Goal: Task Accomplishment & Management: Complete application form

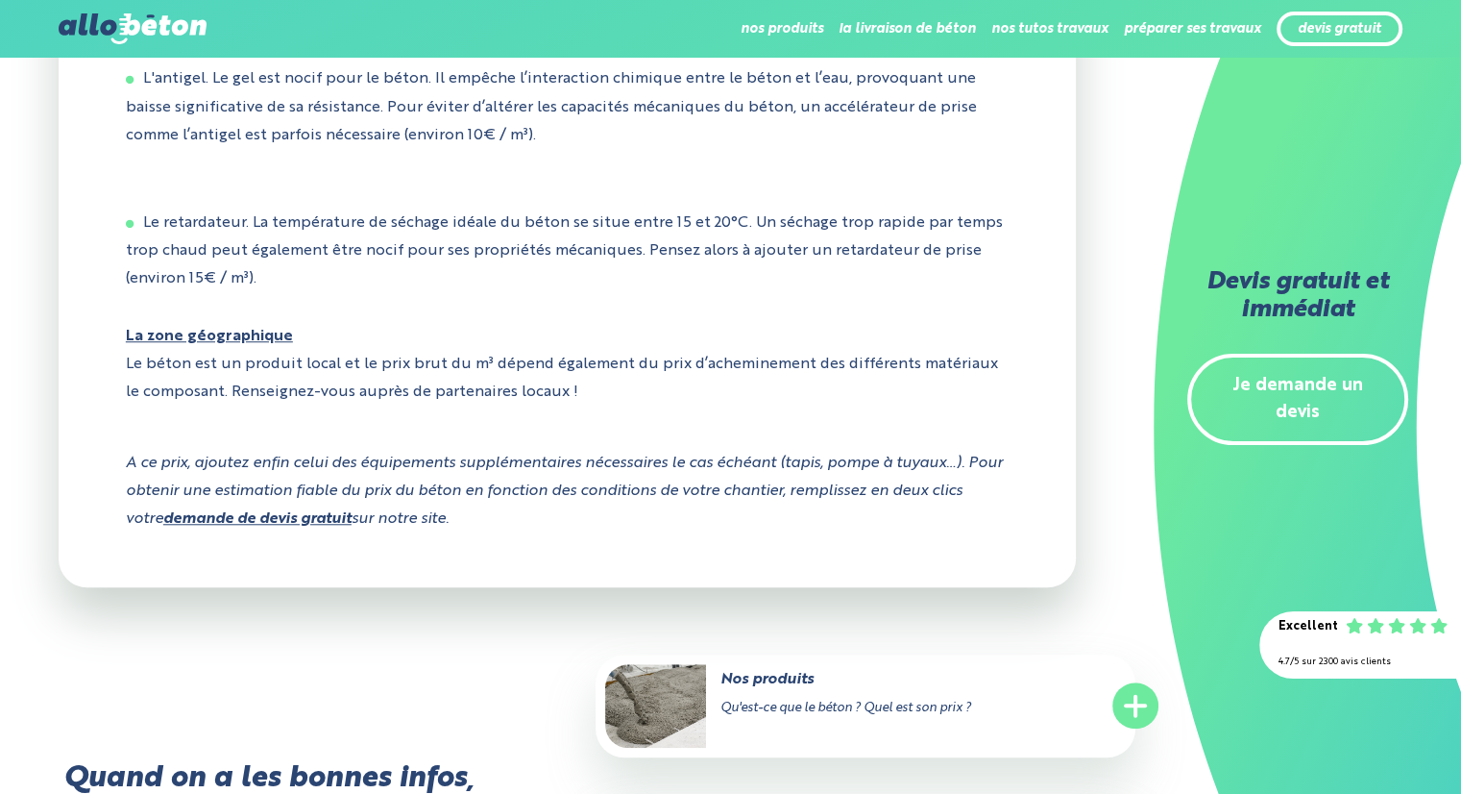
scroll to position [1614, 0]
click at [296, 527] on link "demande de devis gratuit" at bounding box center [257, 518] width 188 height 15
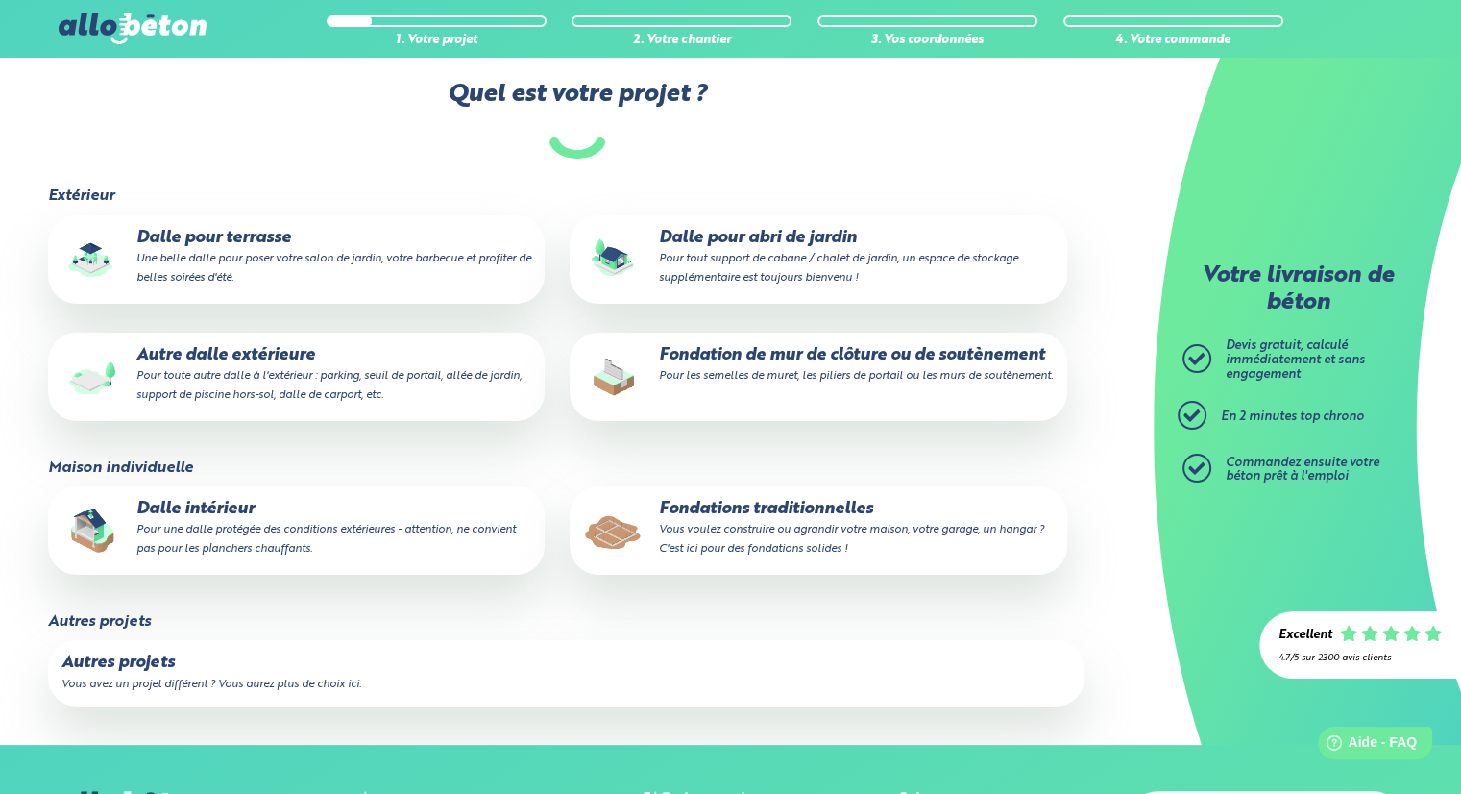
scroll to position [192, 0]
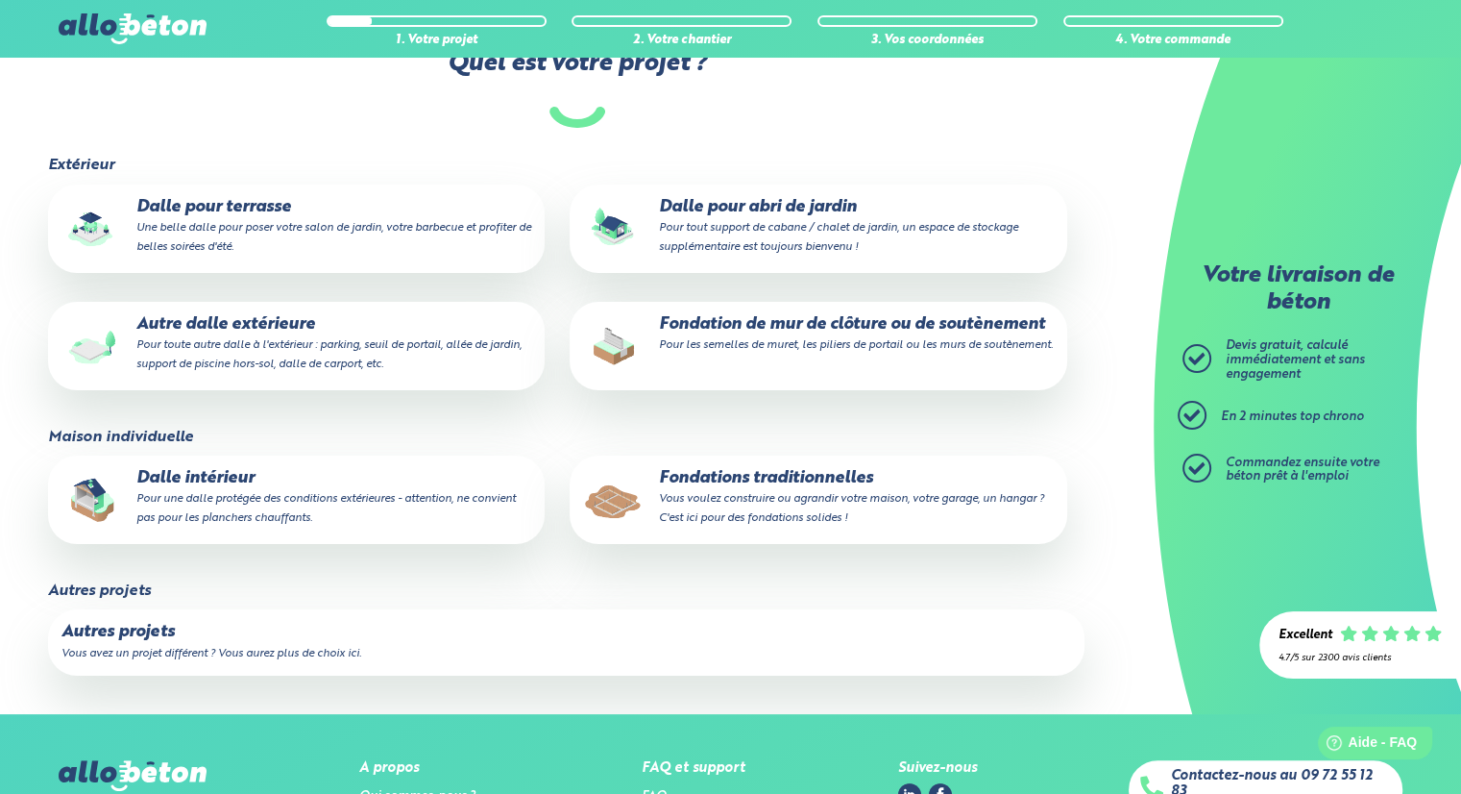
click at [287, 328] on p "Autre dalle extérieure Pour toute autre dalle à l'extérieur : parking, seuil de…" at bounding box center [296, 344] width 470 height 59
click at [0, 0] on input "Autre dalle extérieure Pour toute autre dalle à l'extérieur : parking, seuil de…" at bounding box center [0, 0] width 0 height 0
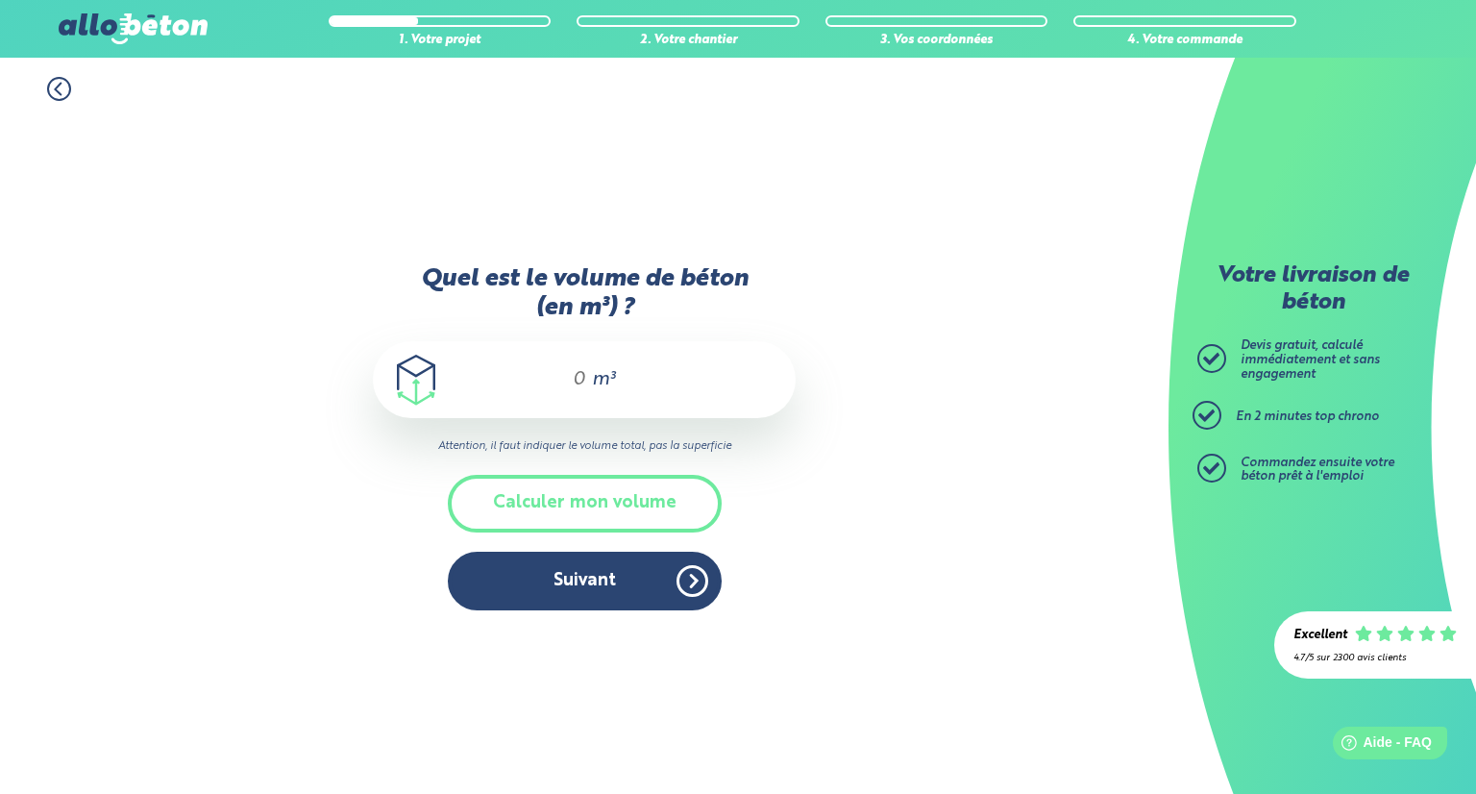
click at [576, 381] on input "Quel est le volume de béton (en m³) ?" at bounding box center [570, 379] width 33 height 23
type input "25"
click at [572, 588] on button "Suivant" at bounding box center [585, 581] width 274 height 59
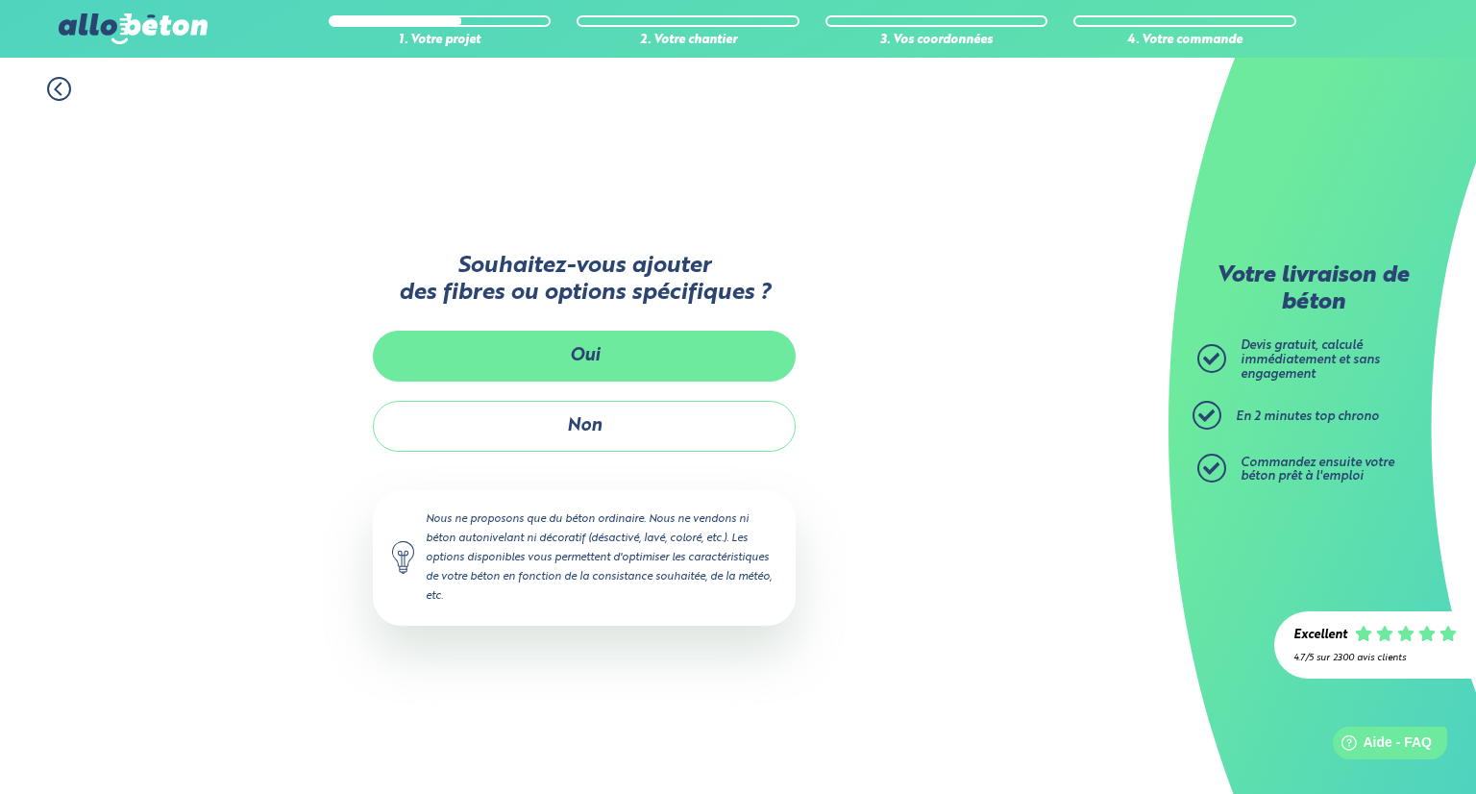
click at [569, 363] on button "Oui" at bounding box center [584, 356] width 423 height 51
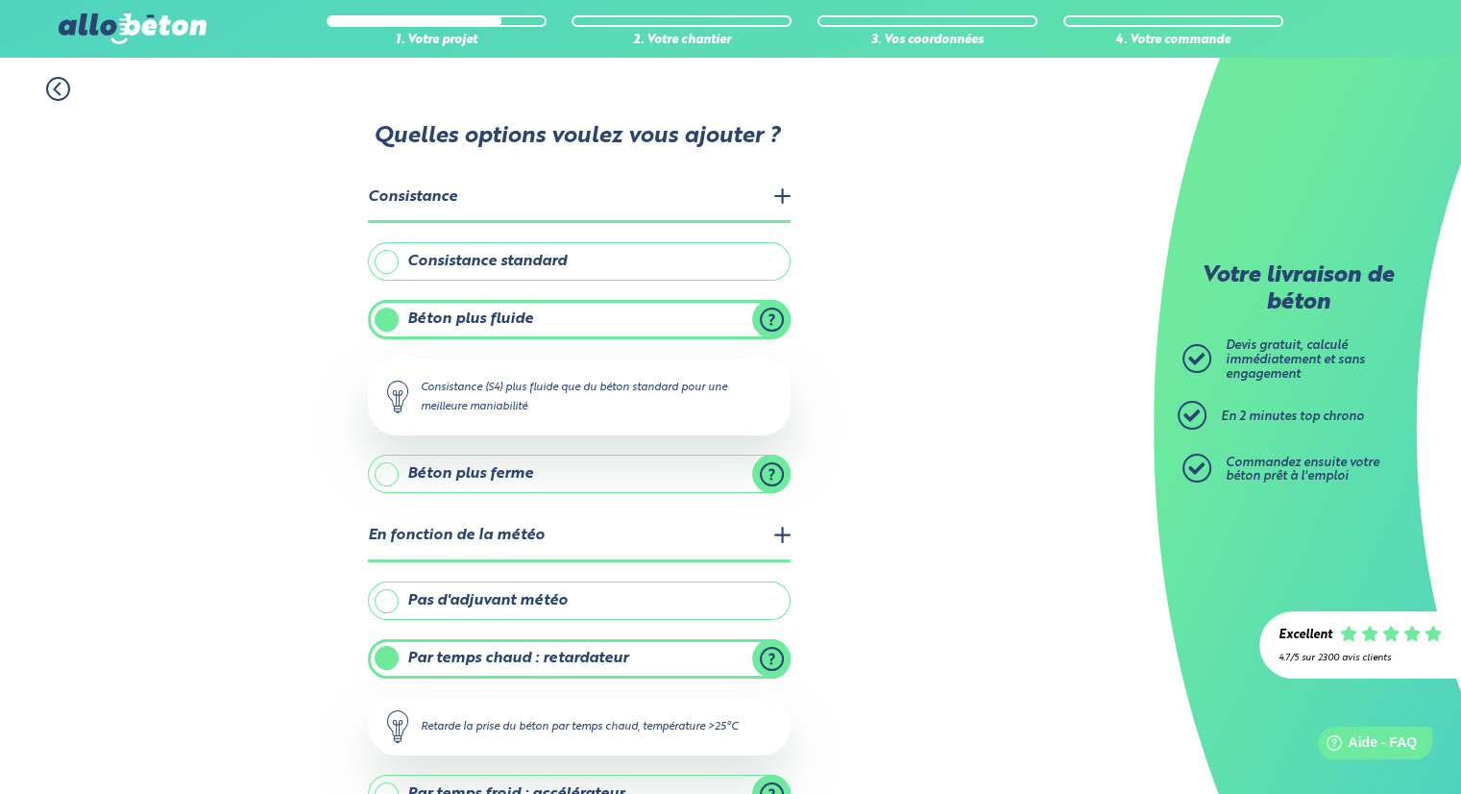
click at [58, 82] on icon at bounding box center [58, 89] width 24 height 24
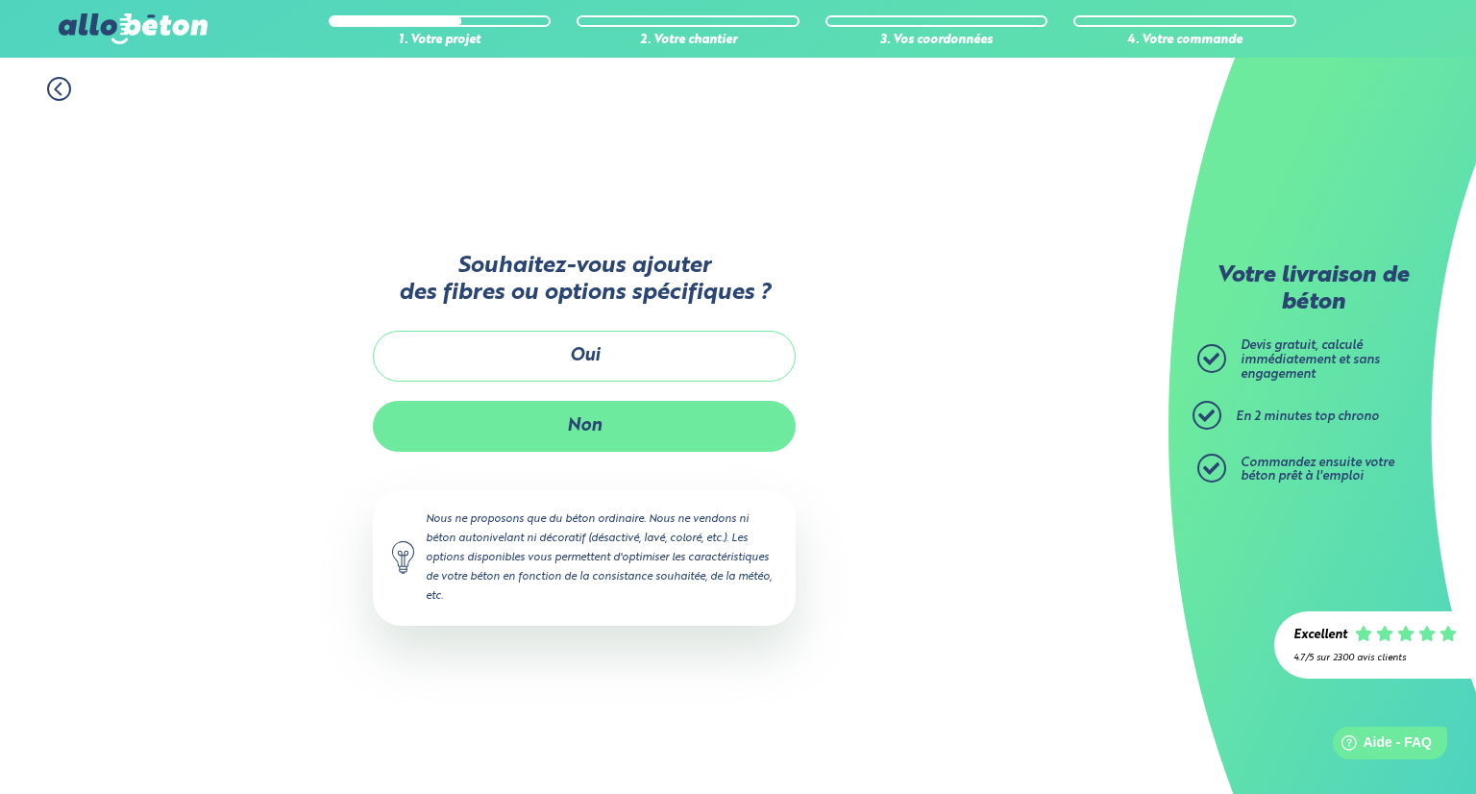
click at [588, 428] on button "Non" at bounding box center [584, 426] width 423 height 51
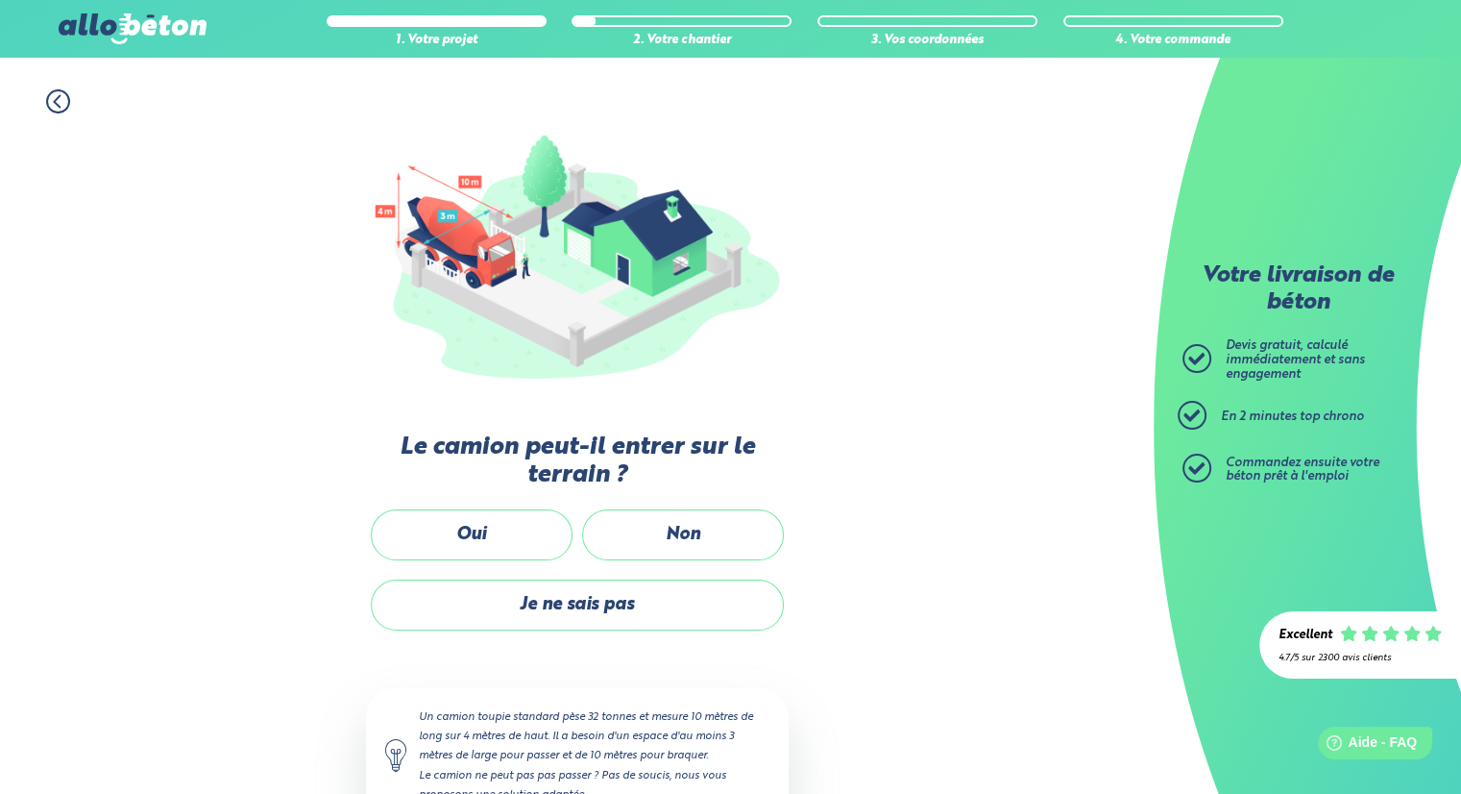
scroll to position [223, 0]
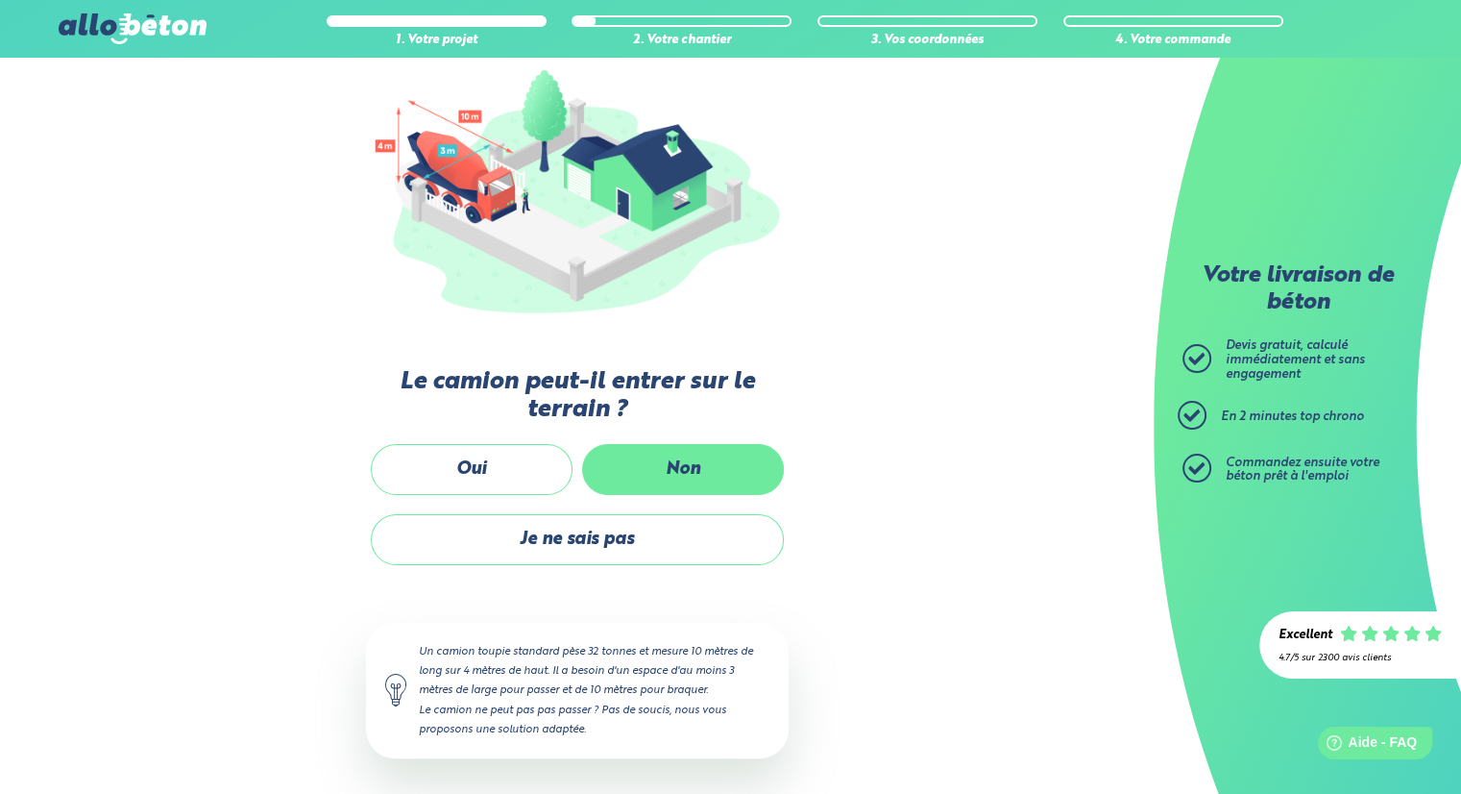
click at [699, 469] on label "Non" at bounding box center [683, 469] width 202 height 51
click at [0, 0] on input "Non" at bounding box center [0, 0] width 0 height 0
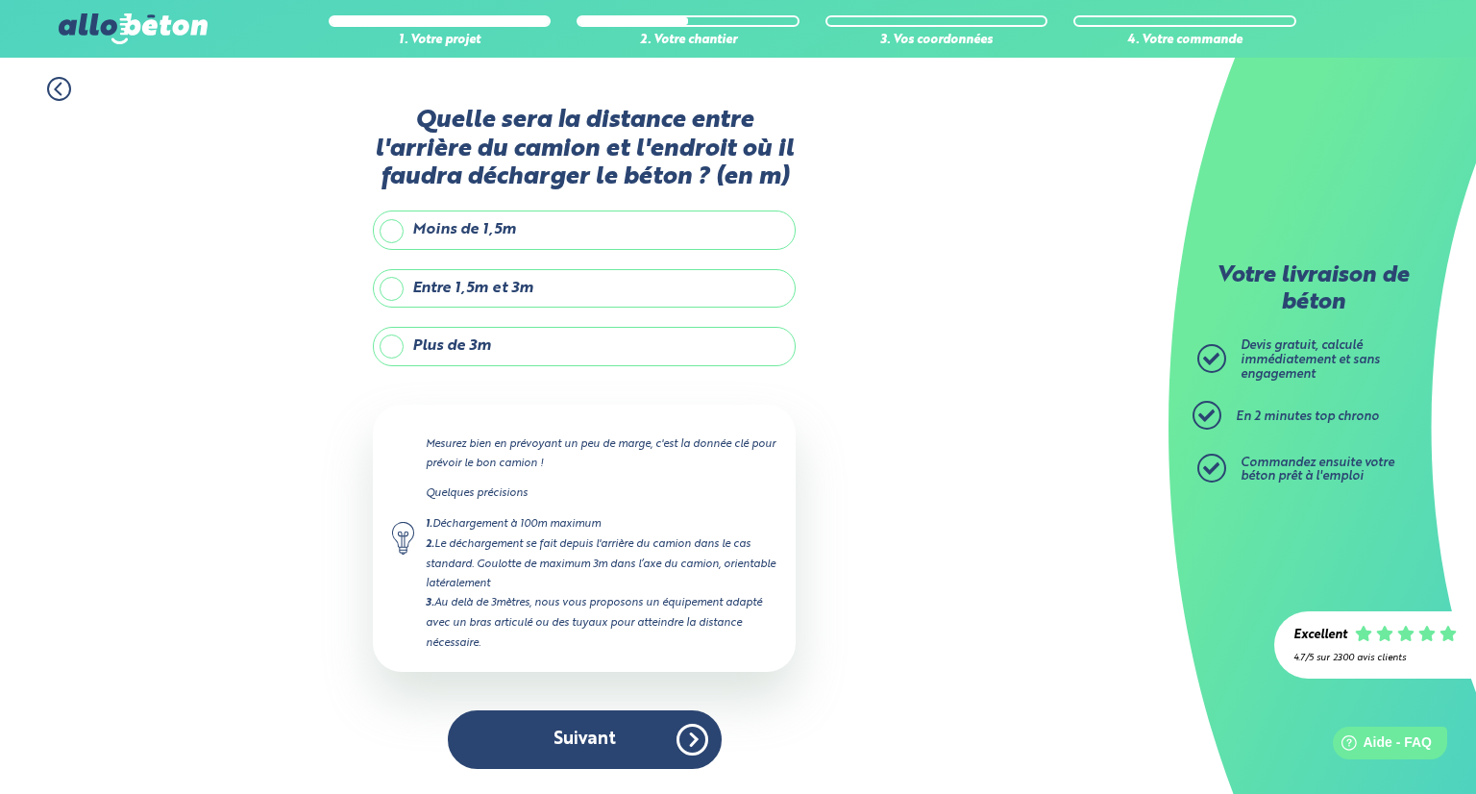
click at [390, 348] on label "Plus de 3m" at bounding box center [584, 346] width 423 height 38
click at [0, 0] on input "Plus de 3m" at bounding box center [0, 0] width 0 height 0
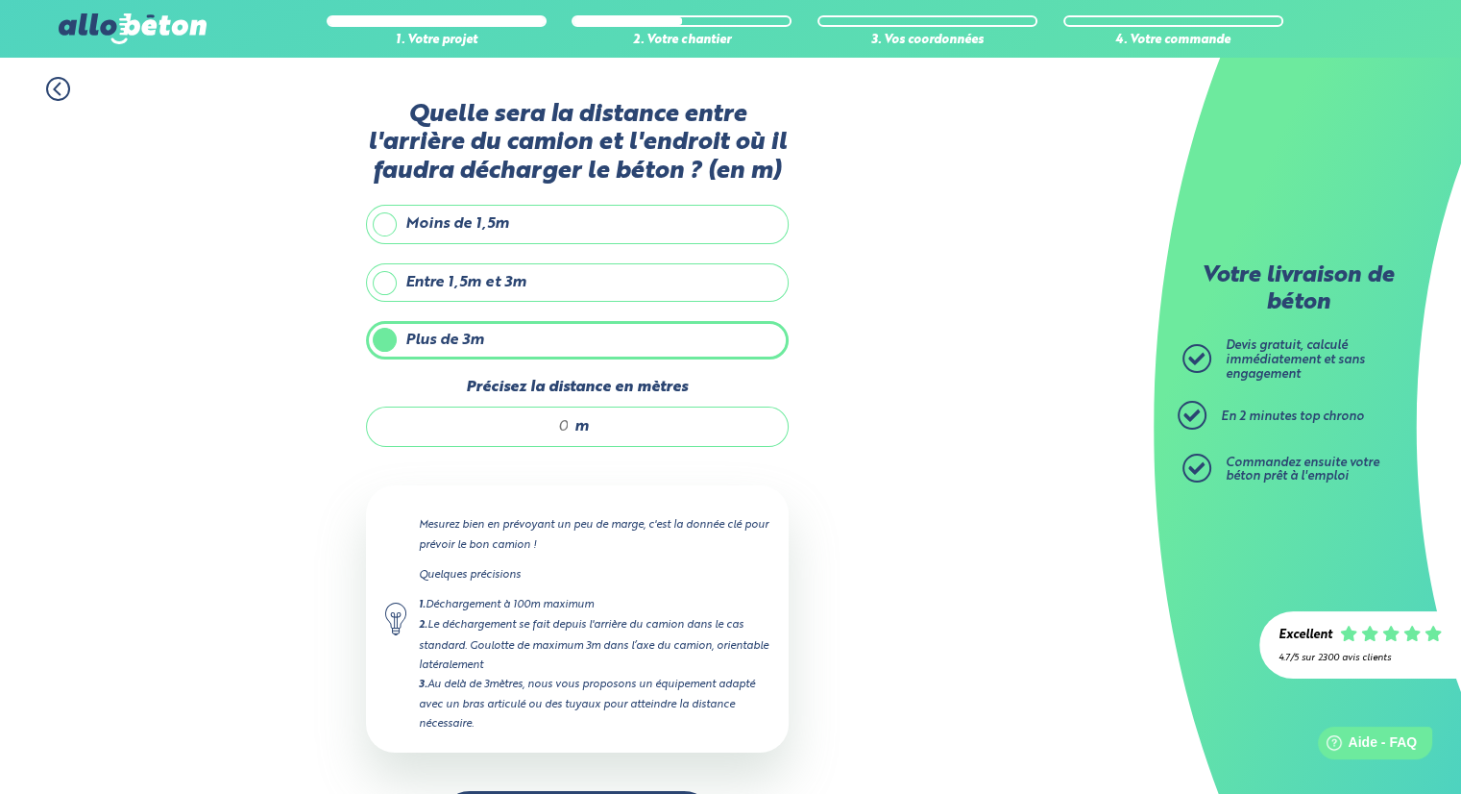
click at [550, 425] on input "Précisez la distance en mètres" at bounding box center [478, 426] width 184 height 19
click at [975, 496] on div "1. Votre projet 2. Votre chantier 3. Vos coordonnées 4. Votre commande Quelle s…" at bounding box center [577, 464] width 1154 height 812
click at [566, 429] on input "20" at bounding box center [478, 426] width 184 height 19
type input "25"
click at [867, 566] on div "1. Votre projet 2. Votre chantier 3. Vos coordonnées 4. Votre commande Quelle s…" at bounding box center [577, 464] width 1154 height 812
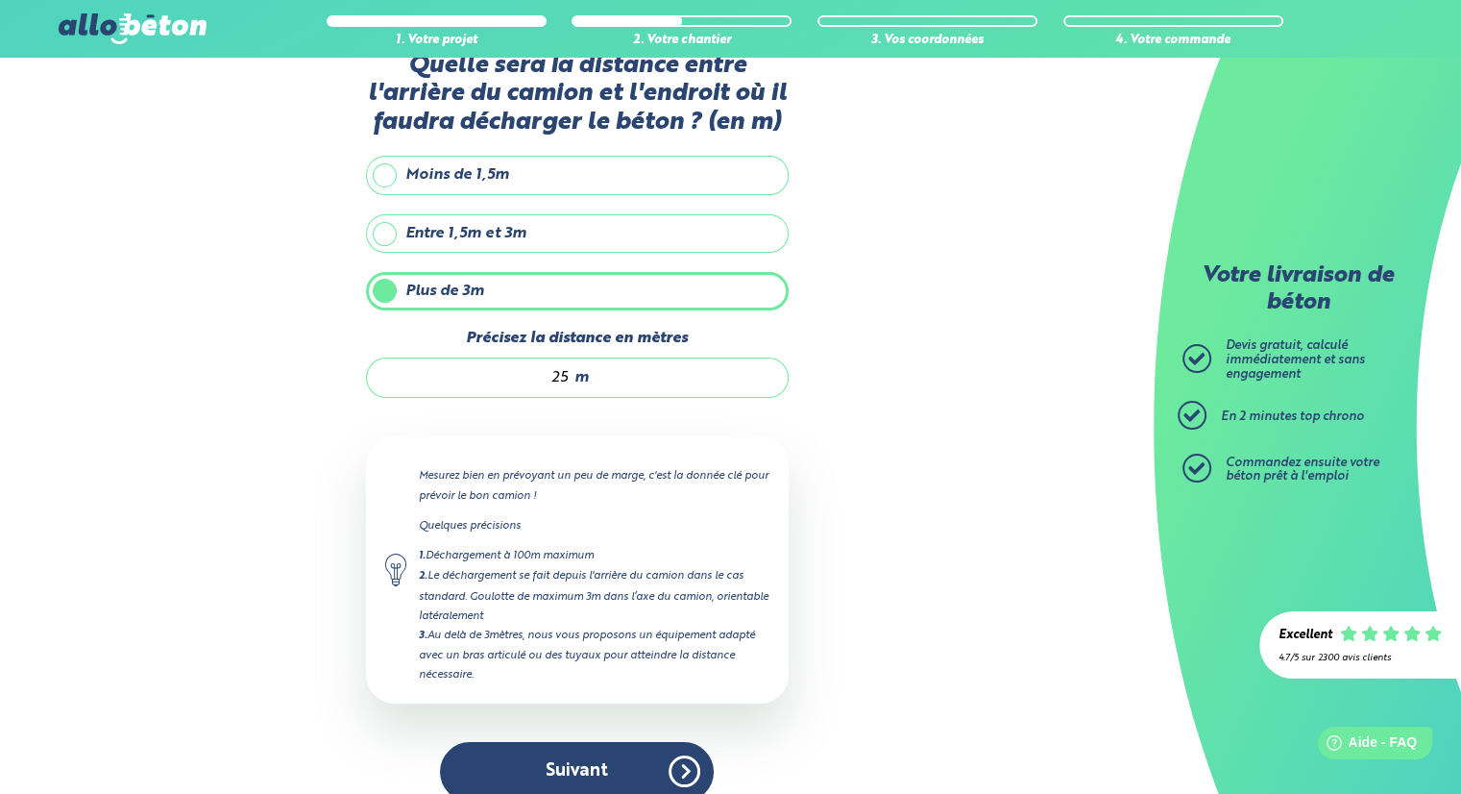
scroll to position [70, 0]
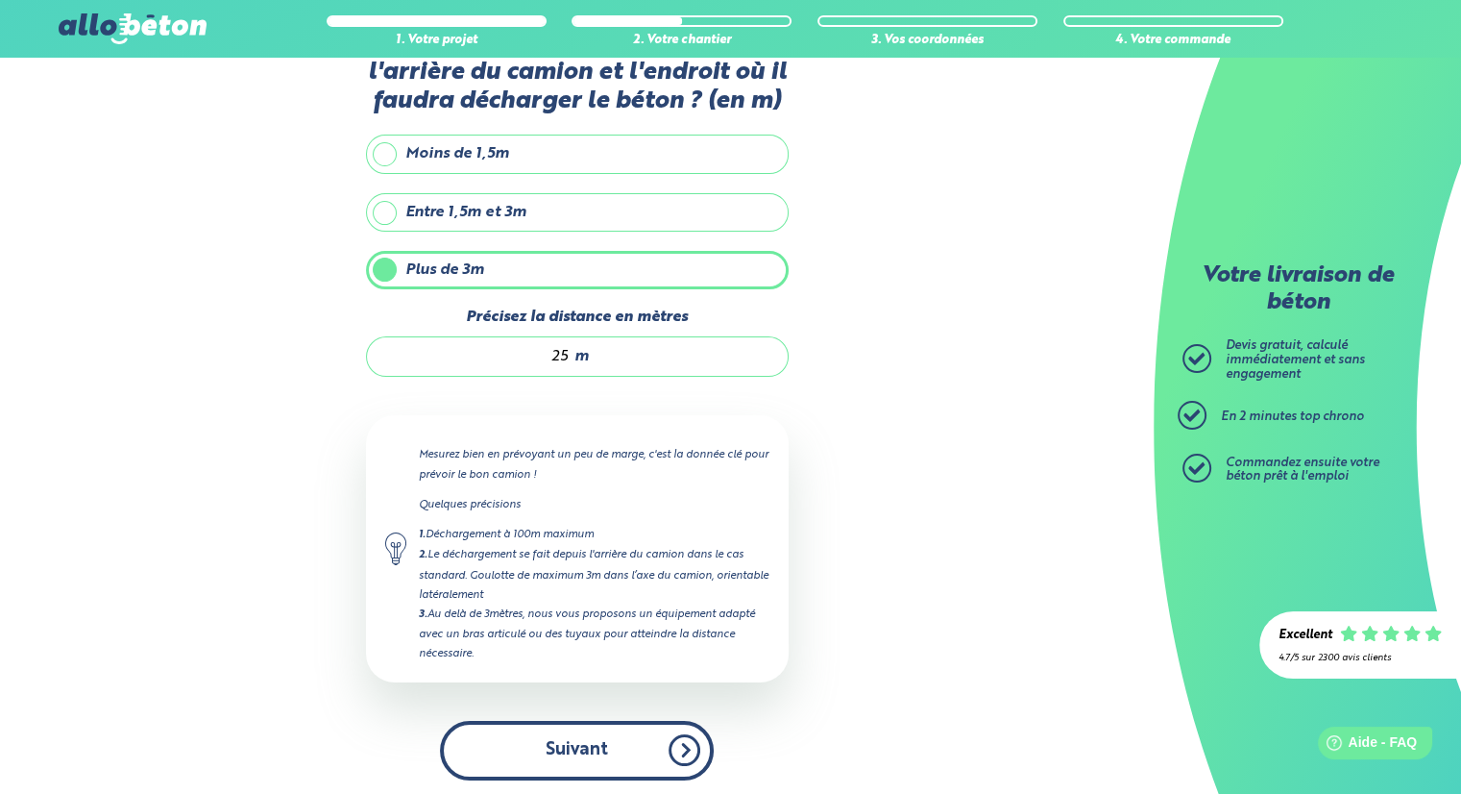
click at [557, 750] on button "Suivant" at bounding box center [577, 750] width 274 height 59
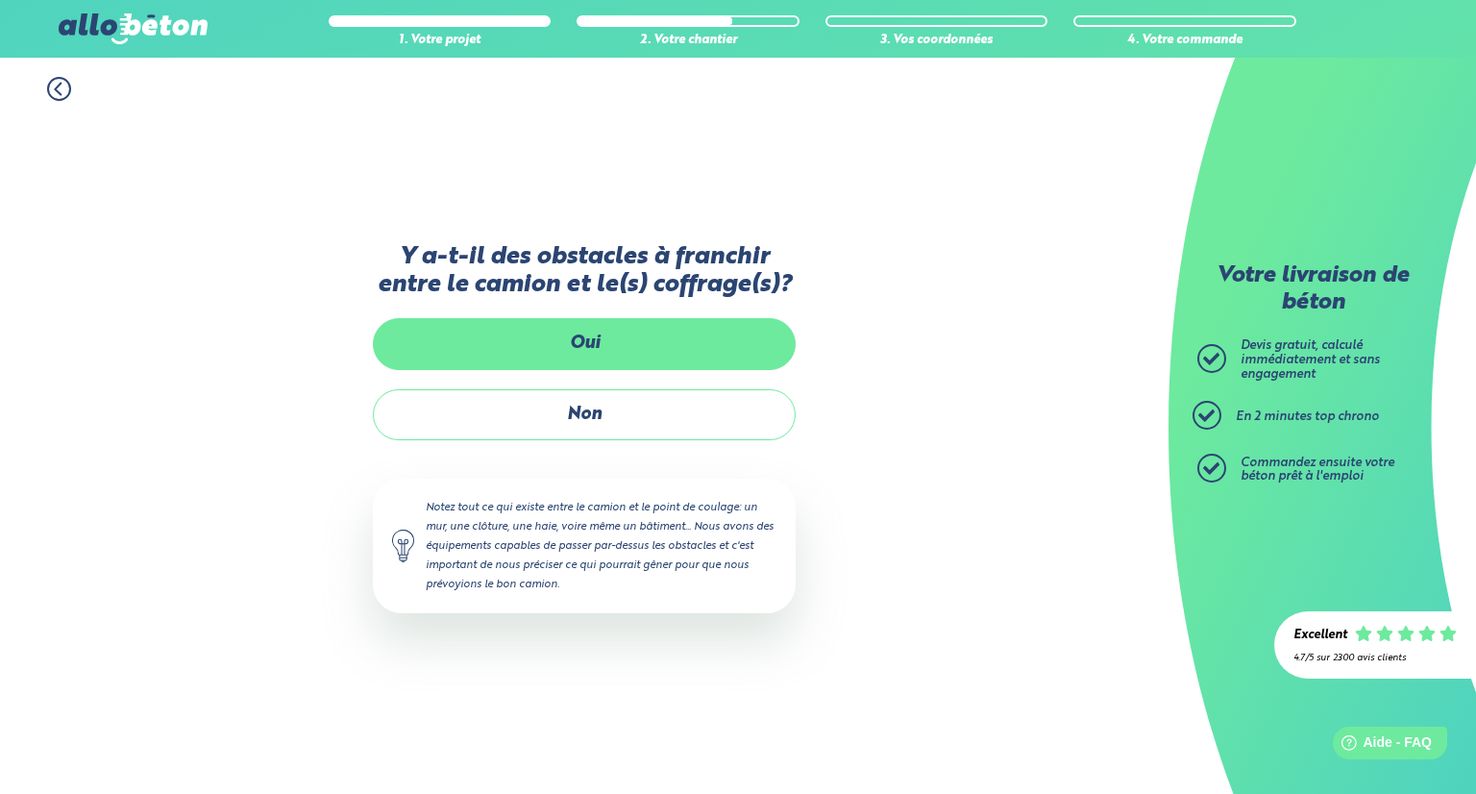
click at [596, 347] on label "Oui" at bounding box center [584, 343] width 423 height 51
click at [0, 0] on input "Oui" at bounding box center [0, 0] width 0 height 0
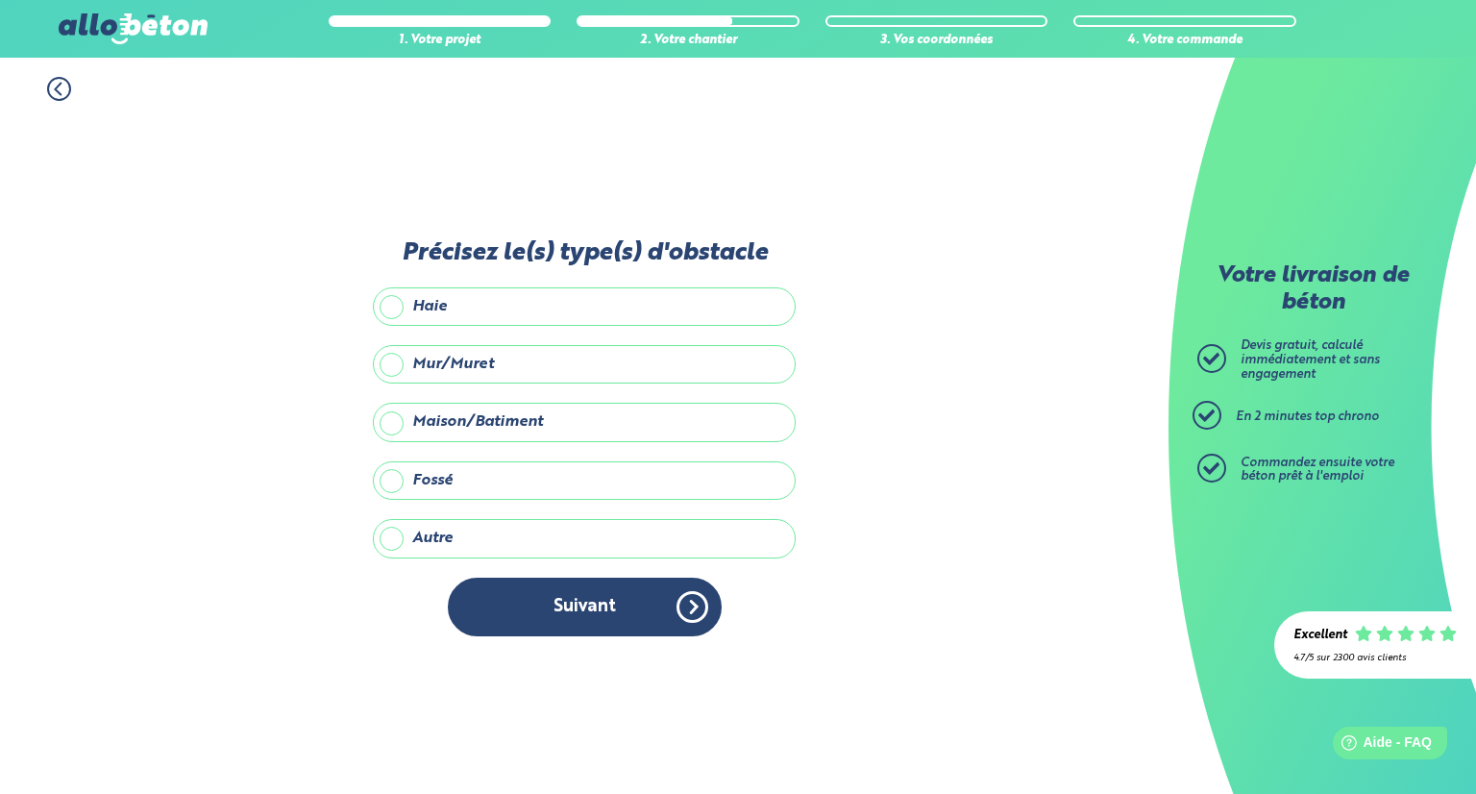
click at [389, 424] on label "Maison/Batiment" at bounding box center [584, 422] width 423 height 38
click at [0, 0] on input "Maison/Batiment" at bounding box center [0, 0] width 0 height 0
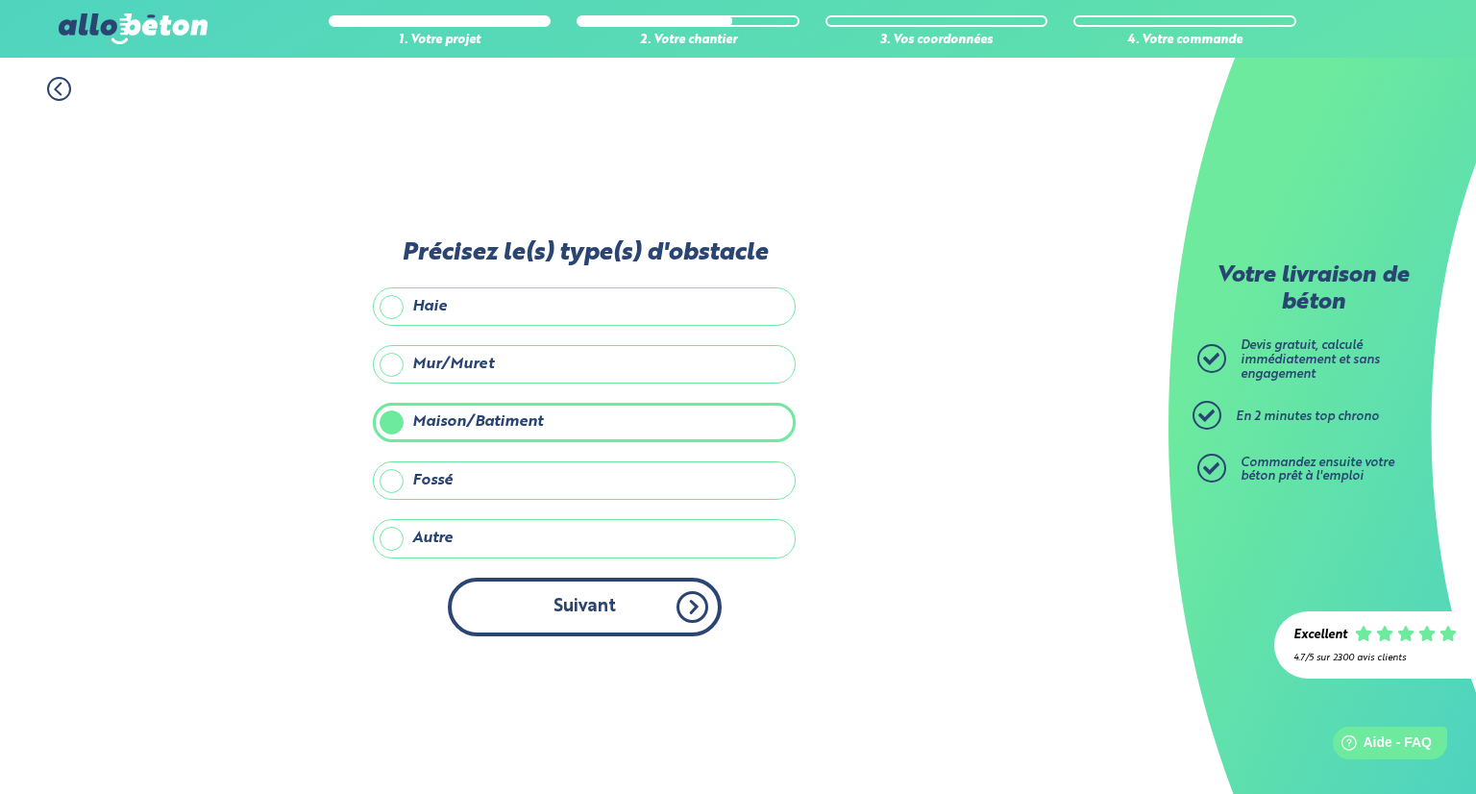
click at [605, 601] on button "Suivant" at bounding box center [585, 606] width 274 height 59
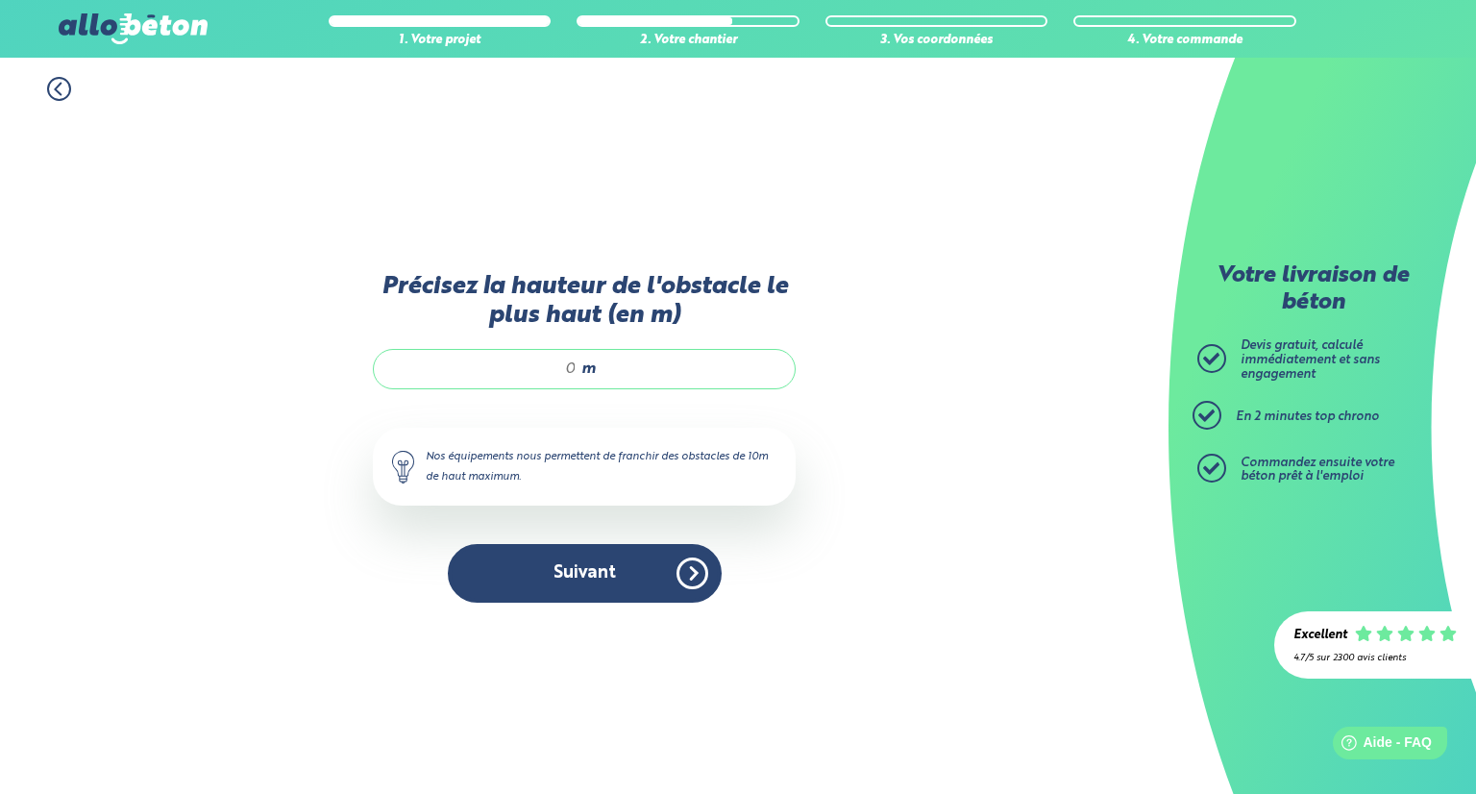
click at [558, 368] on input "Précisez la hauteur de l'obstacle le plus haut (en m)" at bounding box center [485, 368] width 184 height 19
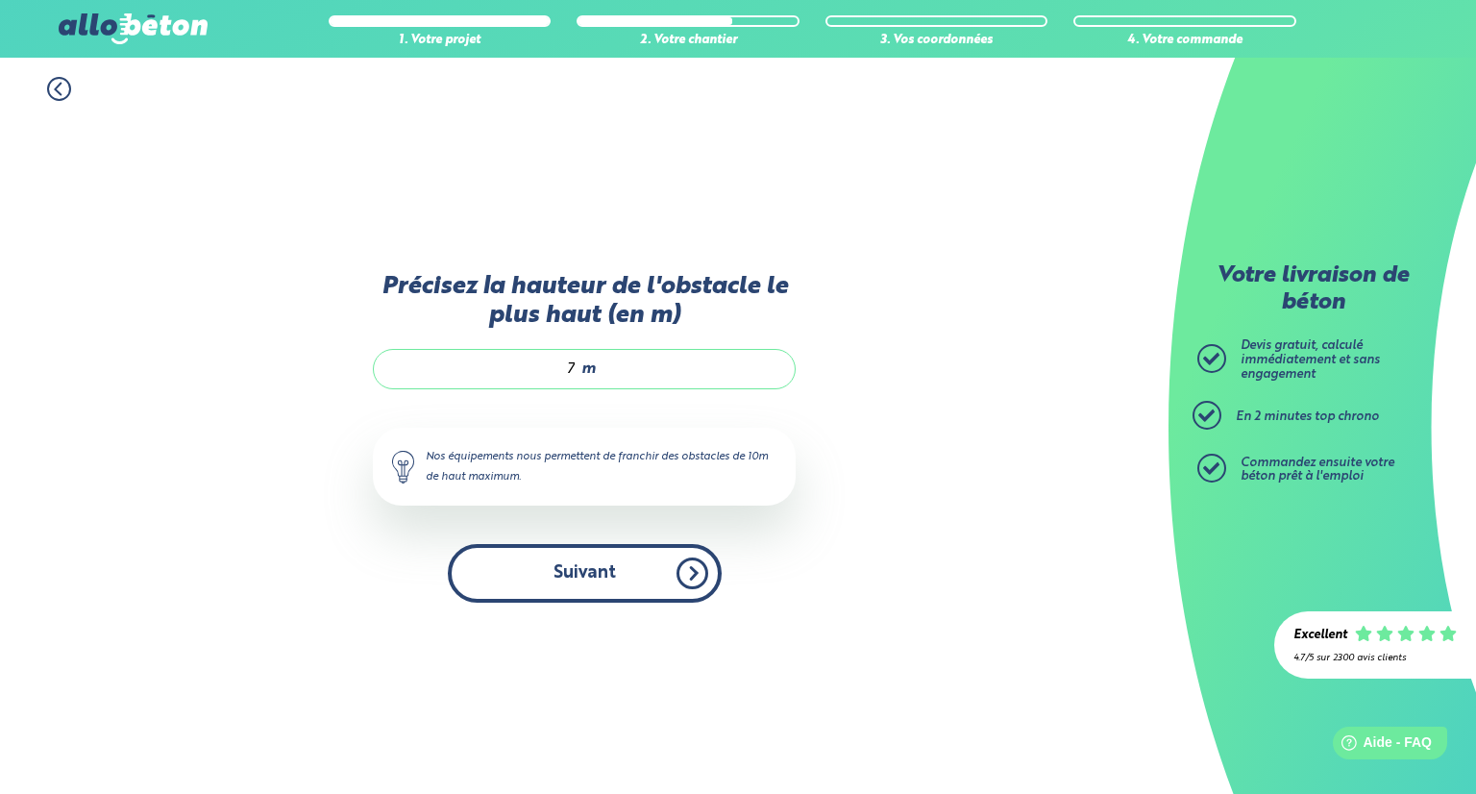
type input "7"
click at [566, 584] on button "Suivant" at bounding box center [585, 573] width 274 height 59
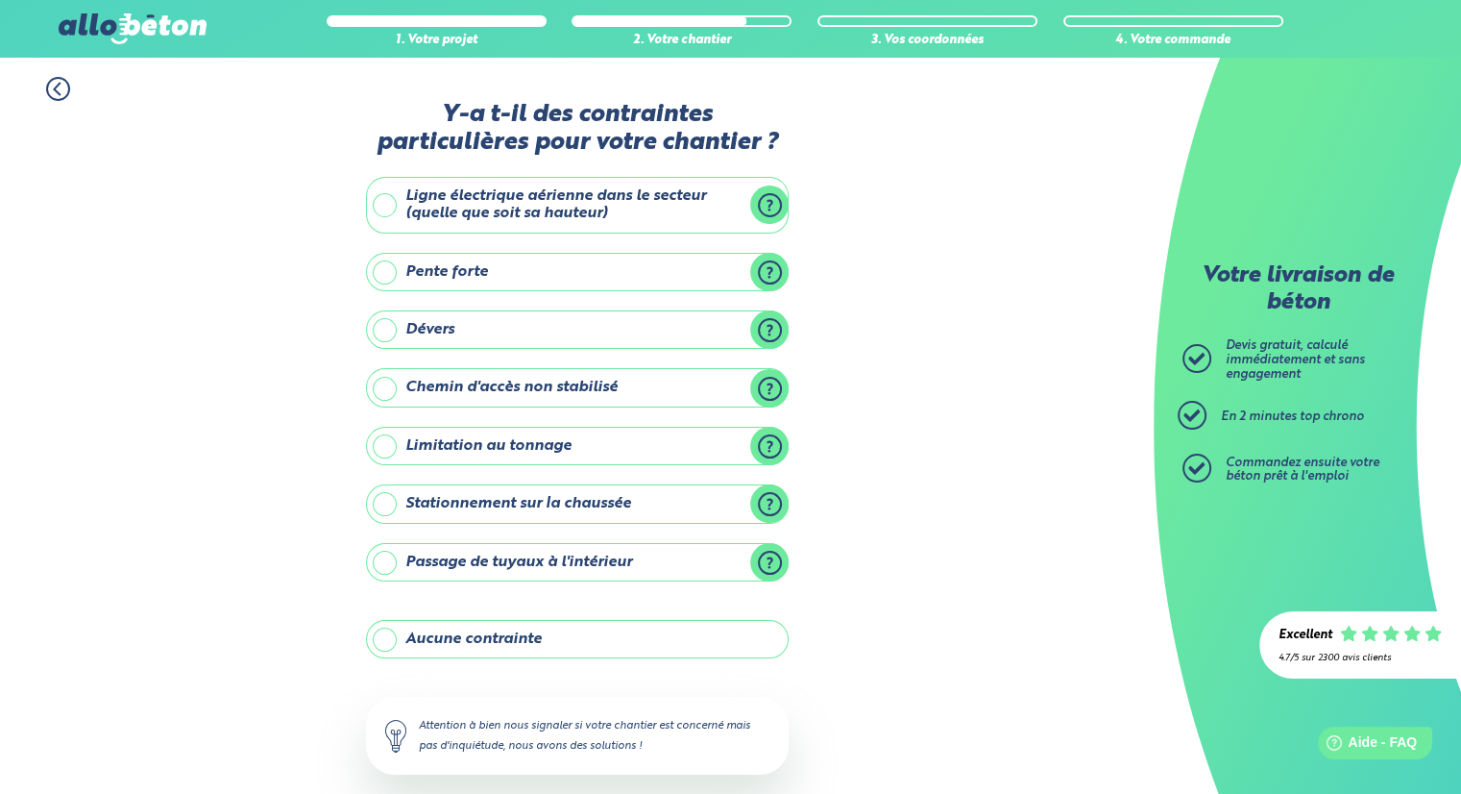
click at [388, 202] on label "Ligne électrique aérienne dans le secteur (quelle que soit sa hauteur)" at bounding box center [577, 205] width 423 height 57
click at [0, 0] on input "Ligne électrique aérienne dans le secteur (quelle que soit sa hauteur)" at bounding box center [0, 0] width 0 height 0
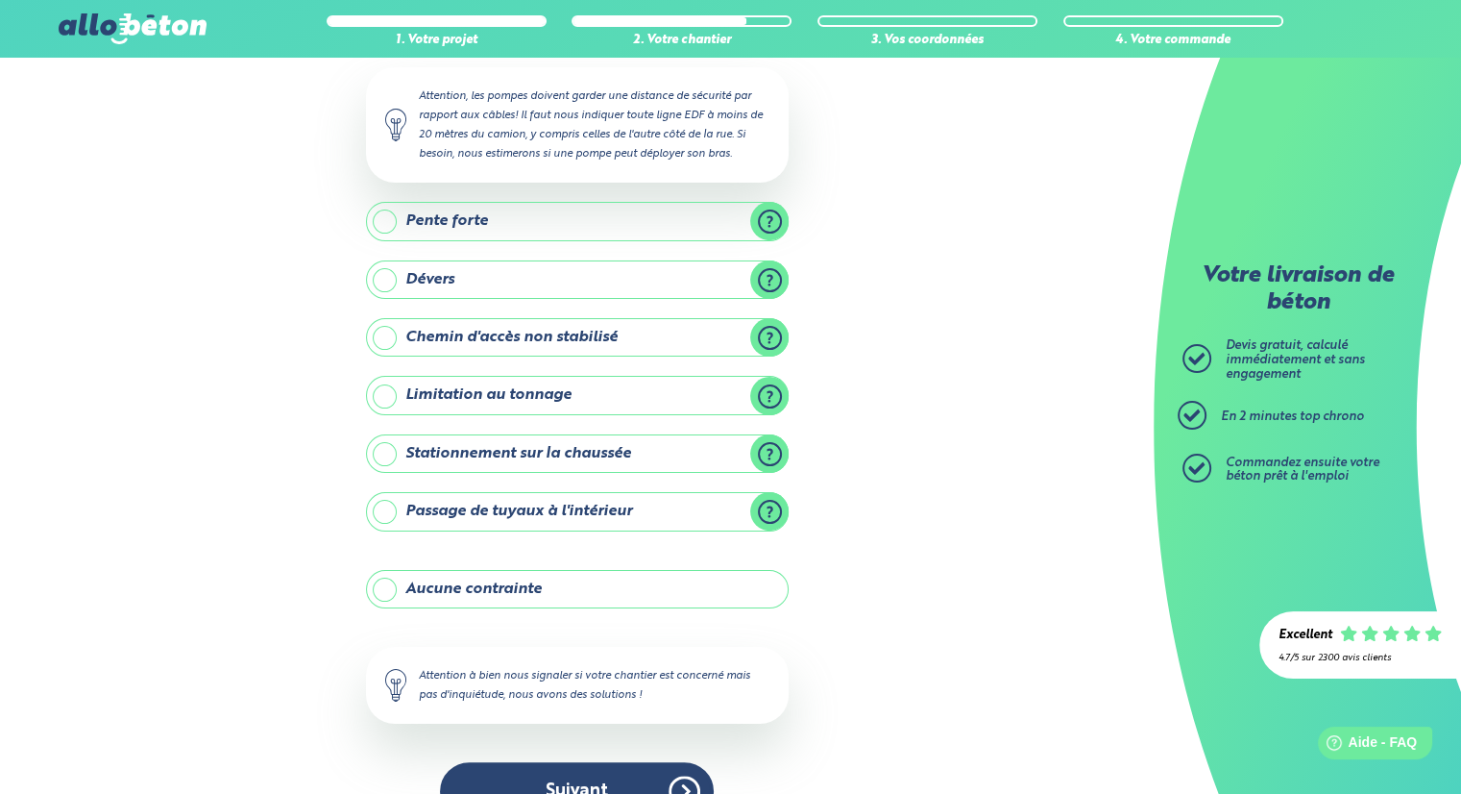
scroll to position [192, 0]
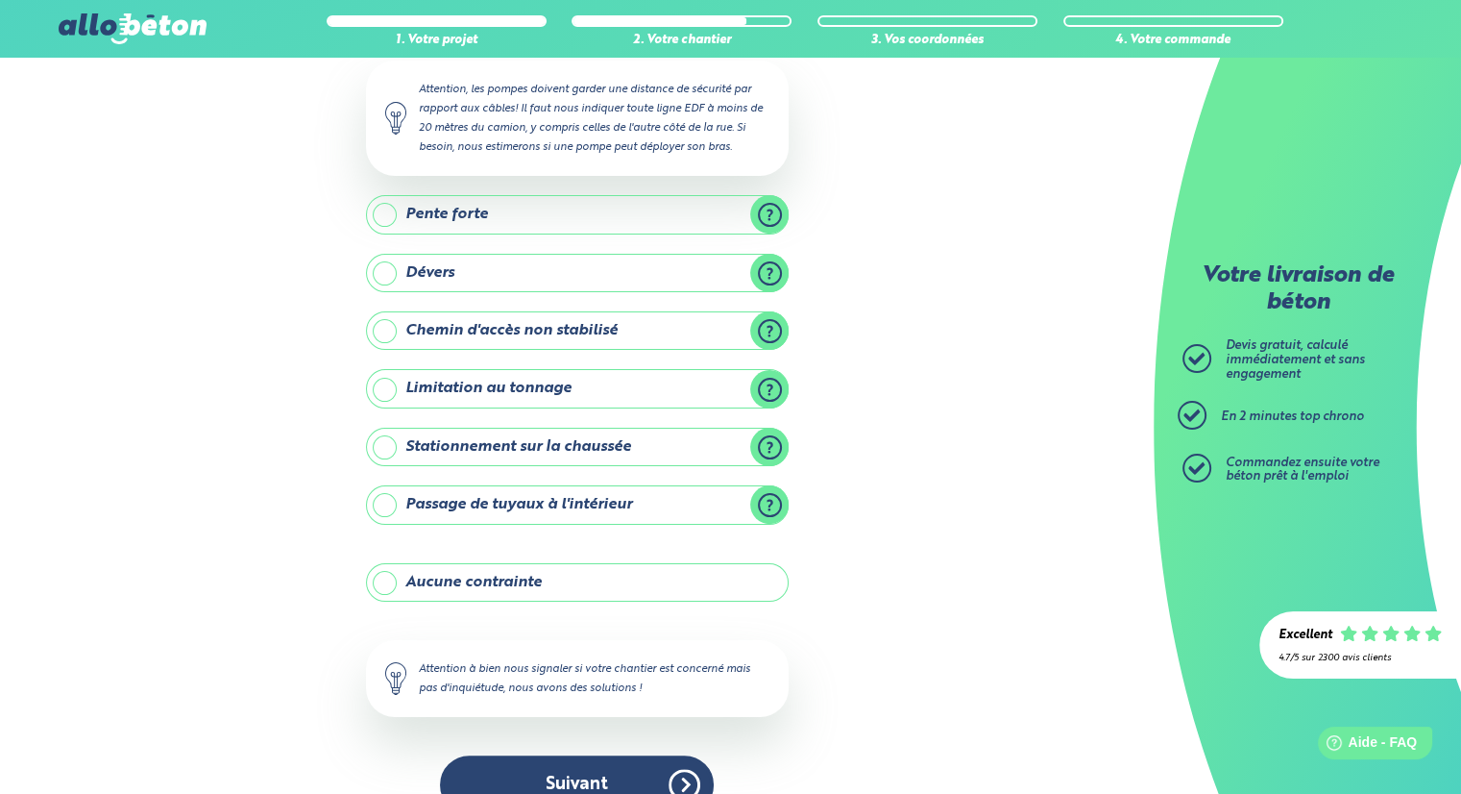
click at [383, 449] on label "Stationnement sur la chaussée" at bounding box center [577, 447] width 423 height 38
click at [0, 0] on input "Stationnement sur la chaussée" at bounding box center [0, 0] width 0 height 0
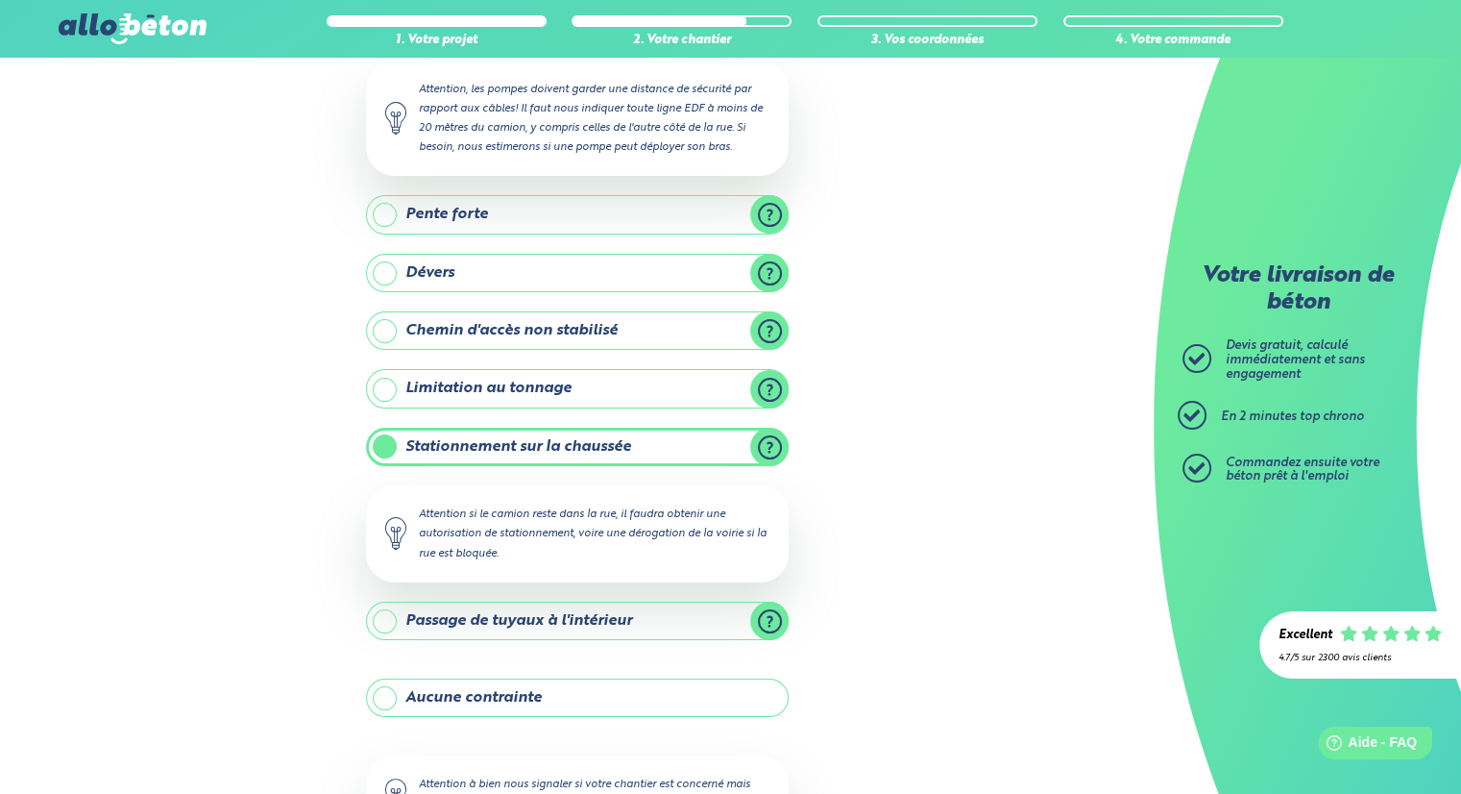
click at [382, 438] on label "Stationnement sur la chaussée" at bounding box center [577, 447] width 423 height 38
click at [0, 0] on input "Stationnement sur la chaussée" at bounding box center [0, 0] width 0 height 0
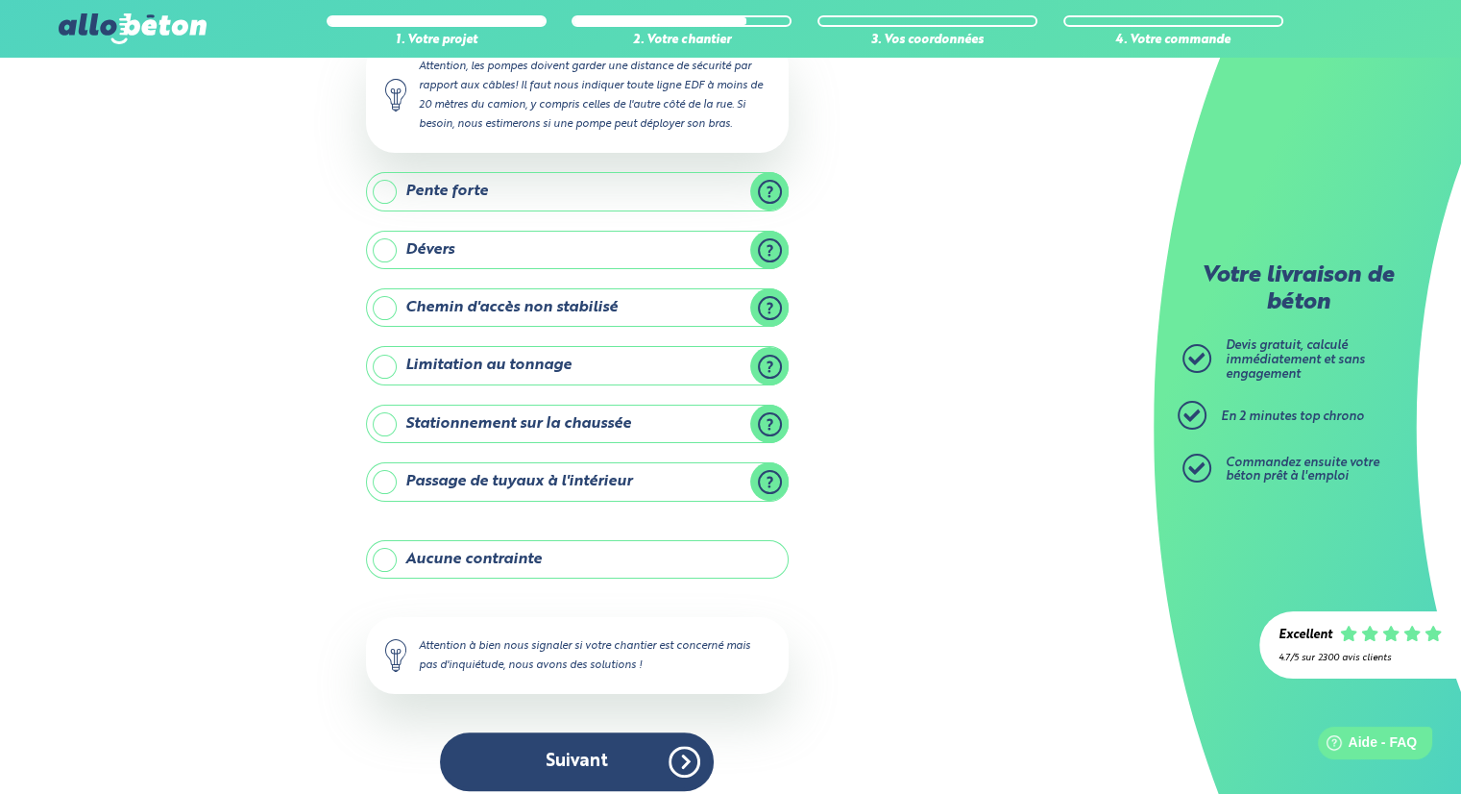
scroll to position [229, 0]
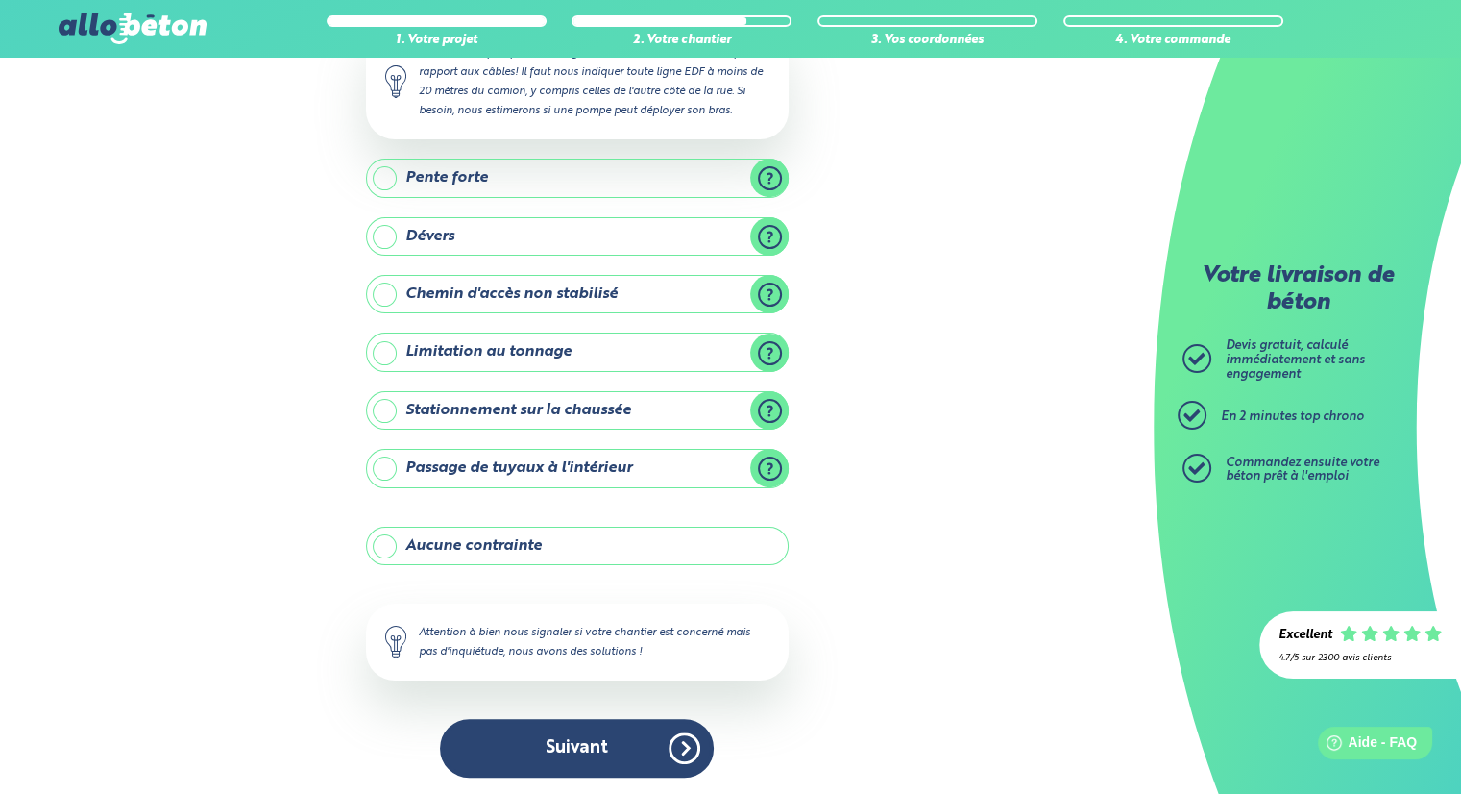
drag, startPoint x: 388, startPoint y: 408, endPoint x: 405, endPoint y: 432, distance: 29.0
click at [388, 408] on label "Stationnement sur la chaussée" at bounding box center [577, 410] width 423 height 38
click at [0, 0] on input "Stationnement sur la chaussée" at bounding box center [0, 0] width 0 height 0
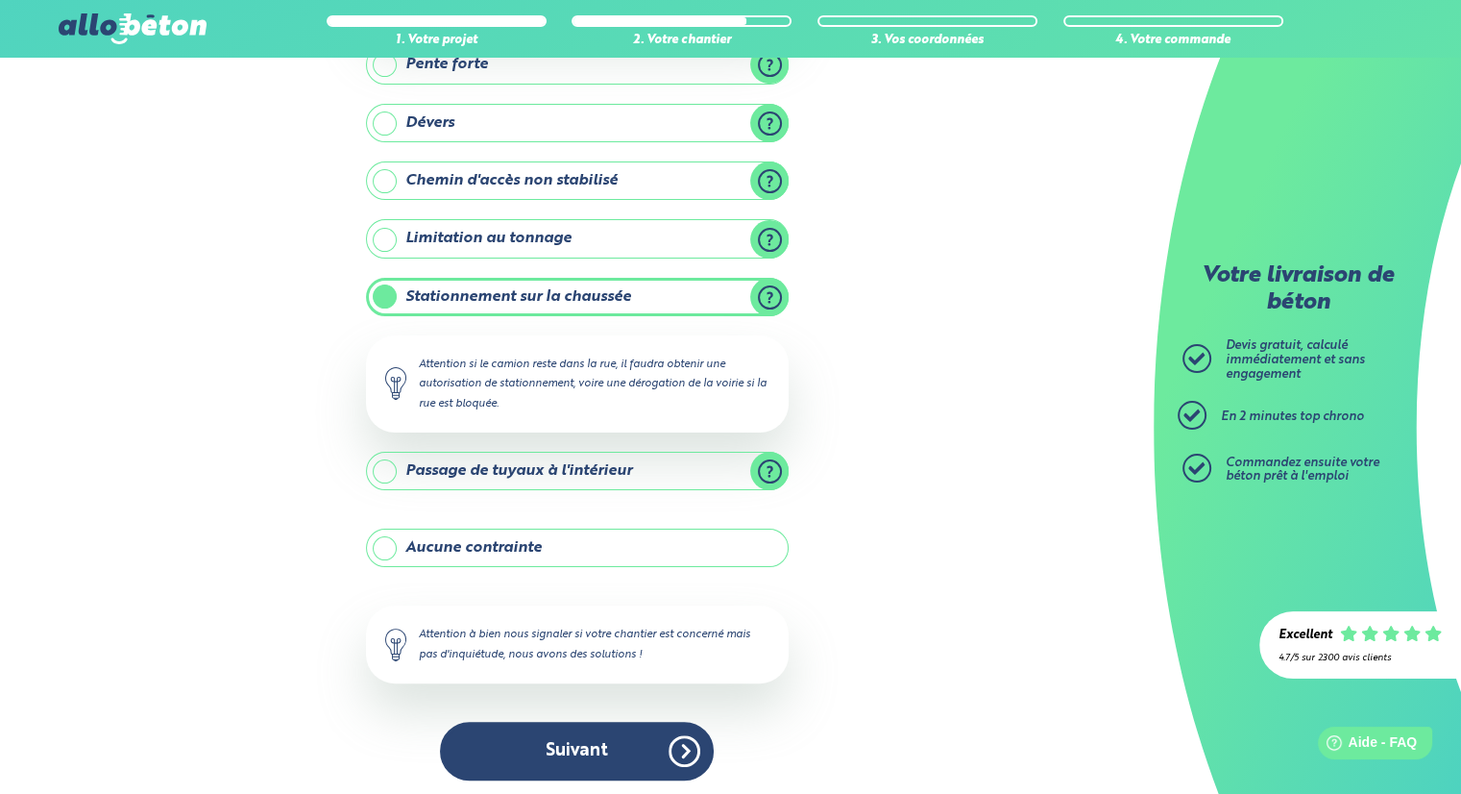
scroll to position [343, 0]
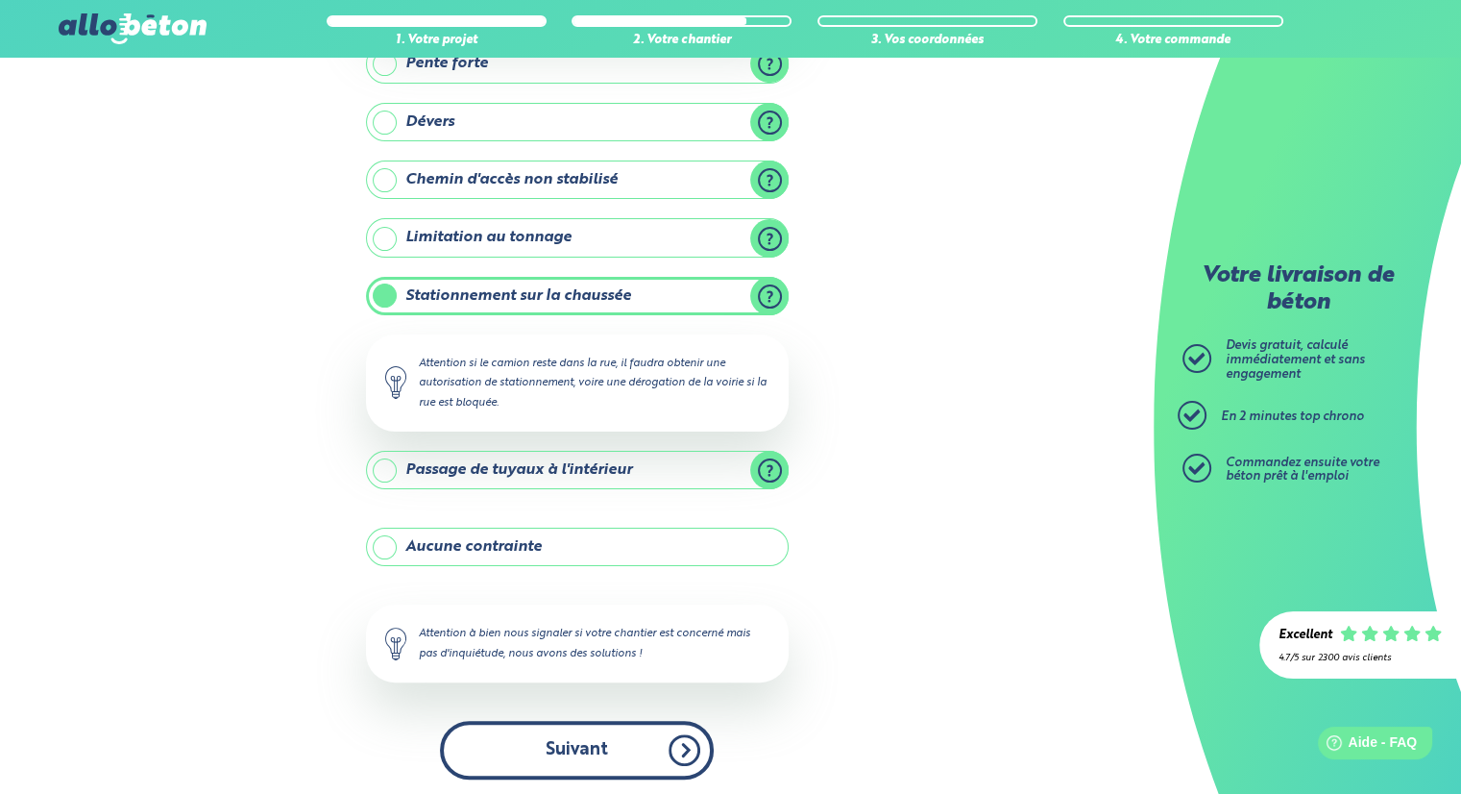
click at [578, 743] on button "Suivant" at bounding box center [577, 750] width 274 height 59
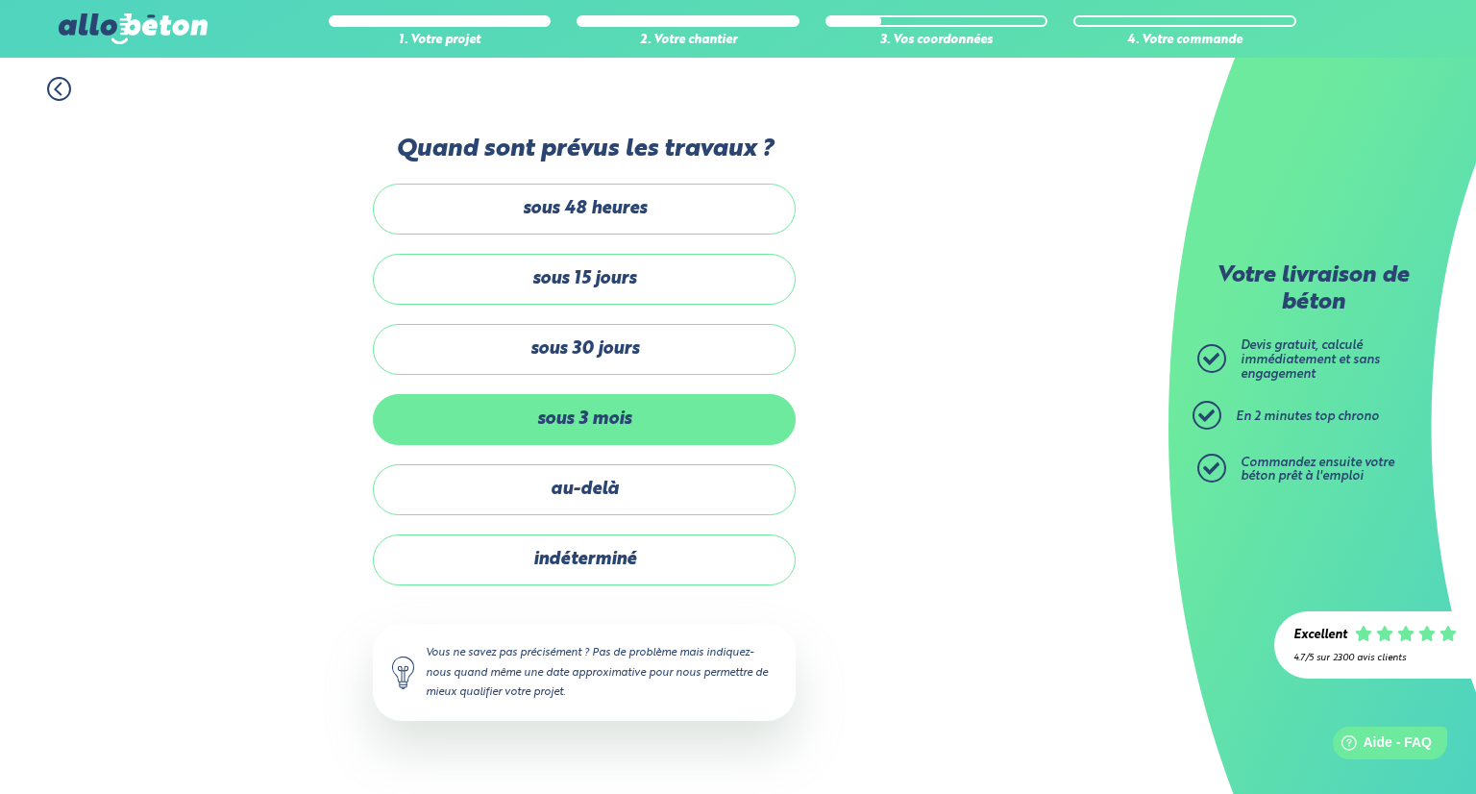
click at [563, 418] on label "sous 3 mois" at bounding box center [584, 419] width 423 height 51
click at [0, 0] on input "sous 3 mois" at bounding box center [0, 0] width 0 height 0
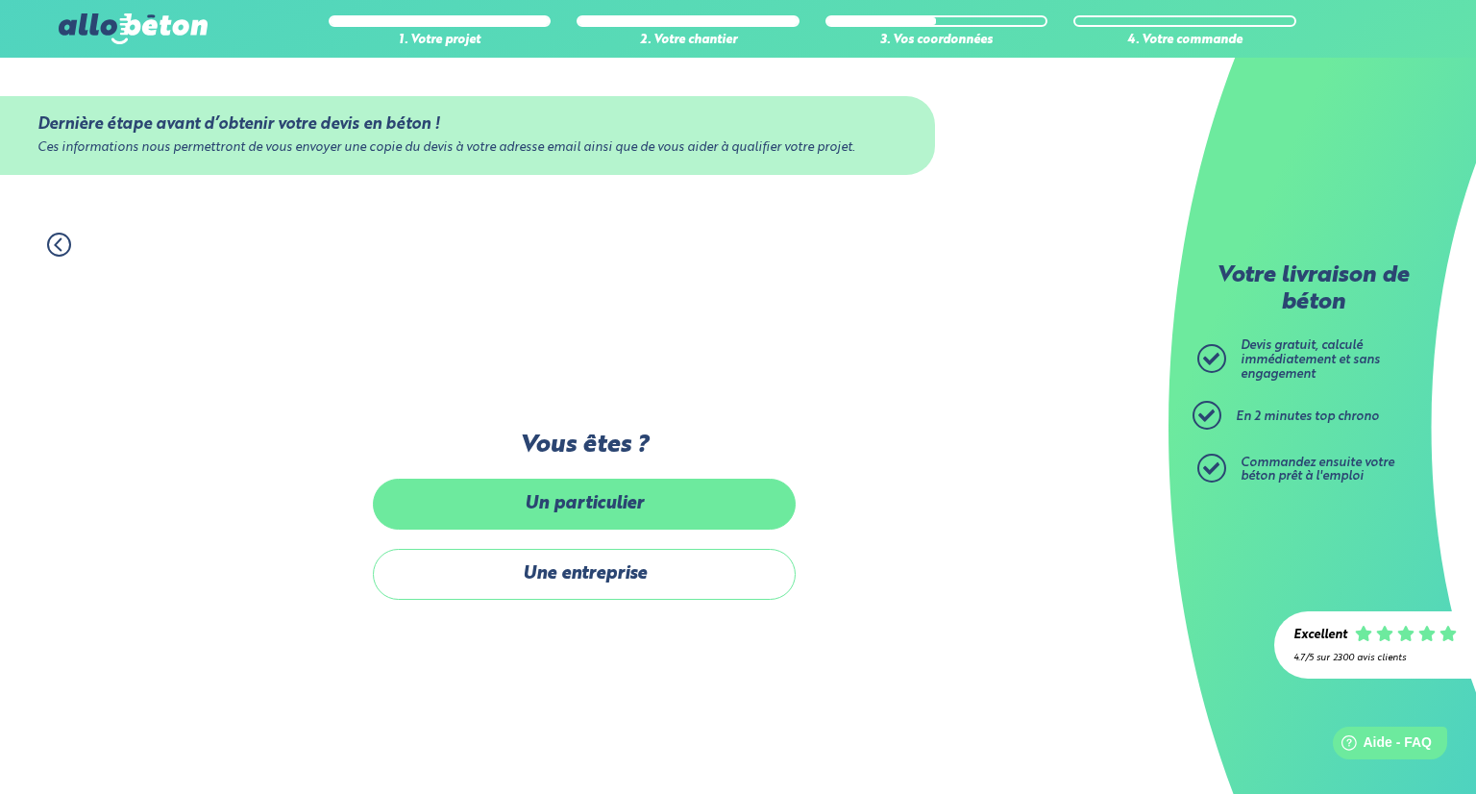
click at [567, 504] on label "Un particulier" at bounding box center [584, 504] width 423 height 51
click at [0, 0] on input "Un particulier" at bounding box center [0, 0] width 0 height 0
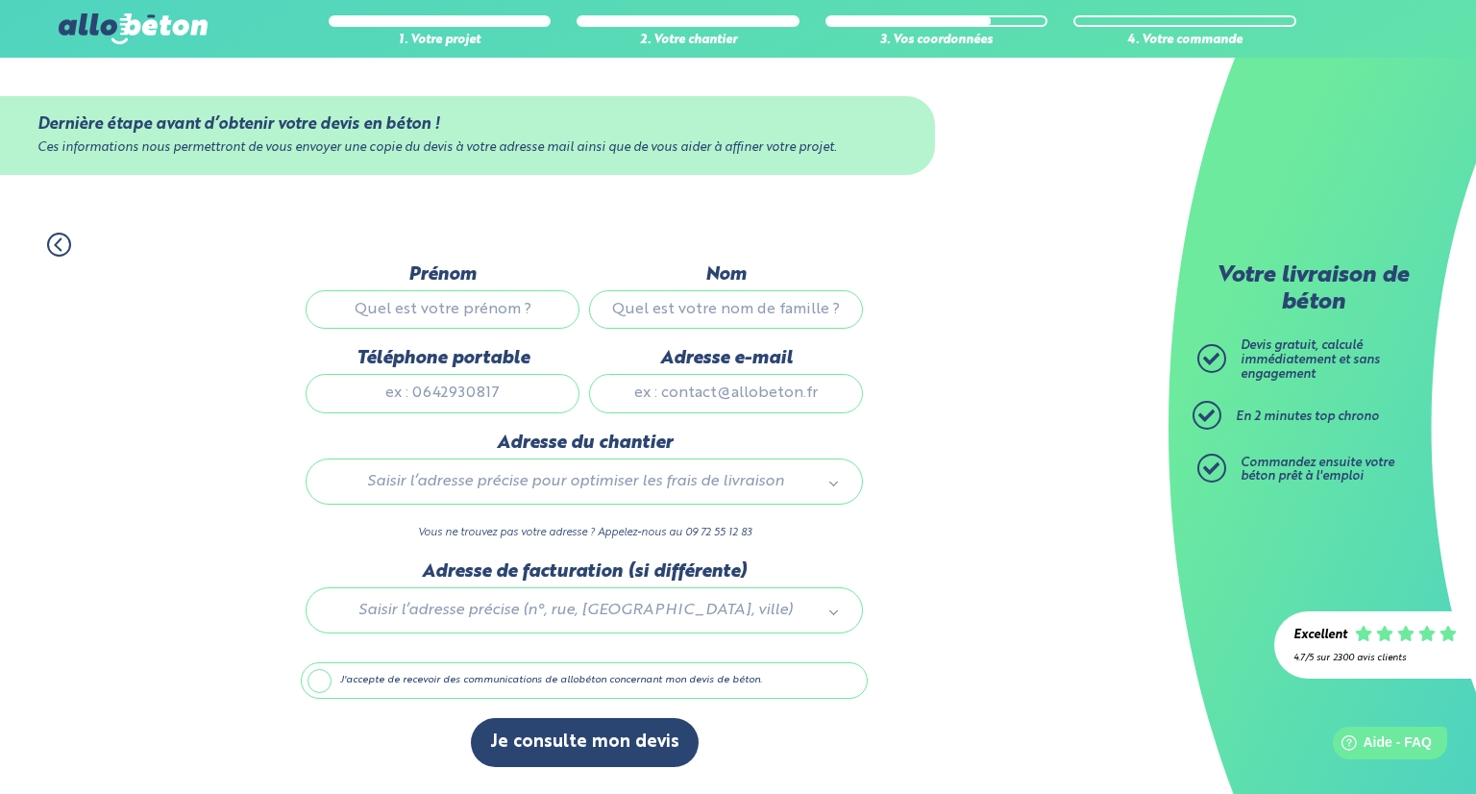
click at [434, 310] on input "Prénom" at bounding box center [443, 309] width 274 height 38
type input "marc"
click at [652, 310] on input "Nom" at bounding box center [726, 309] width 274 height 38
type input "Raekelbopom"
click at [458, 393] on input "Téléphone portable" at bounding box center [443, 393] width 274 height 38
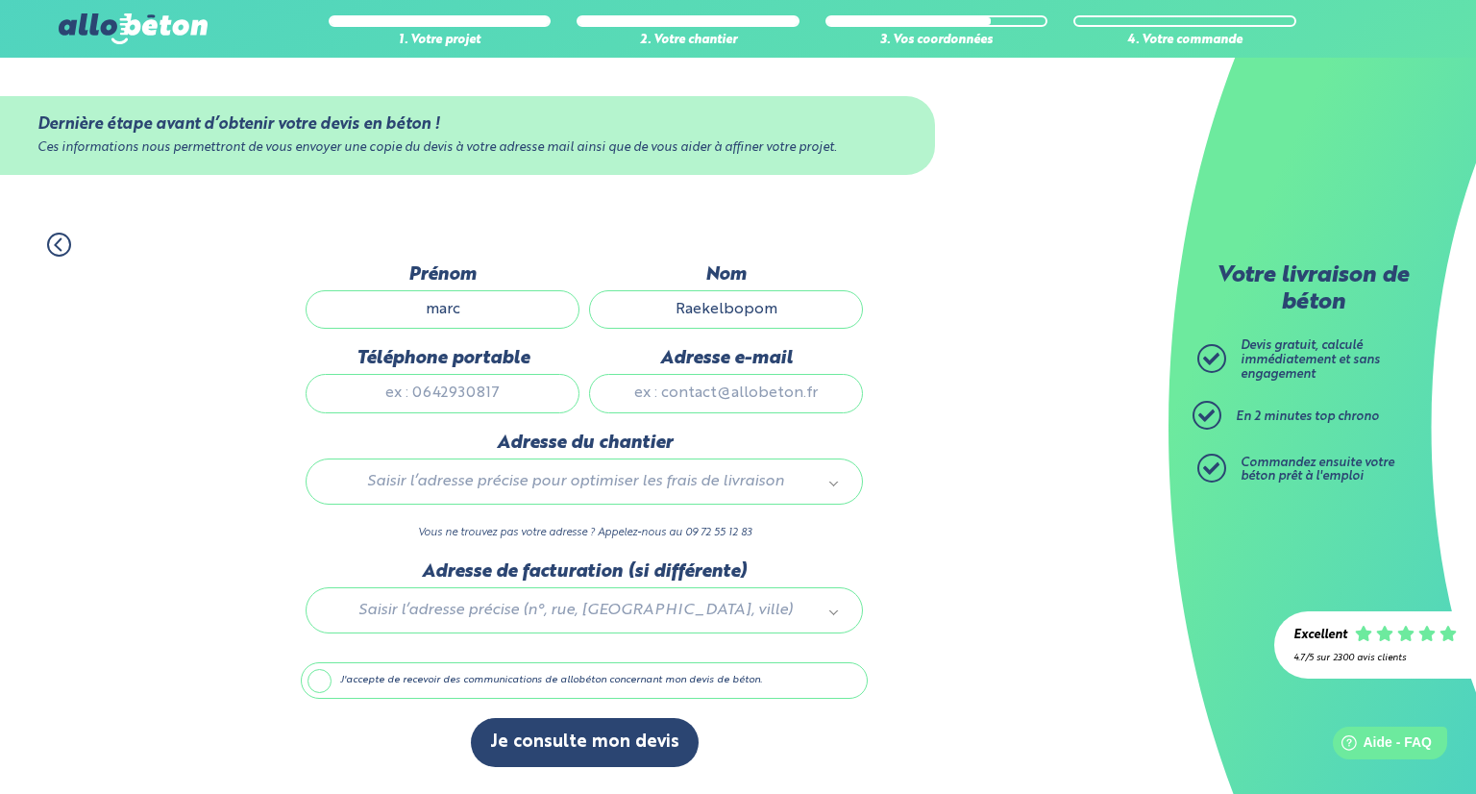
click at [411, 386] on input "Téléphone portable" at bounding box center [443, 393] width 274 height 38
click at [421, 393] on input "Téléphone portable" at bounding box center [443, 393] width 274 height 38
click at [444, 392] on input "Téléphone portable" at bounding box center [443, 393] width 274 height 38
click at [460, 393] on input "Téléphone portable" at bounding box center [443, 393] width 274 height 38
click at [427, 399] on input "Téléphone portable" at bounding box center [443, 393] width 274 height 38
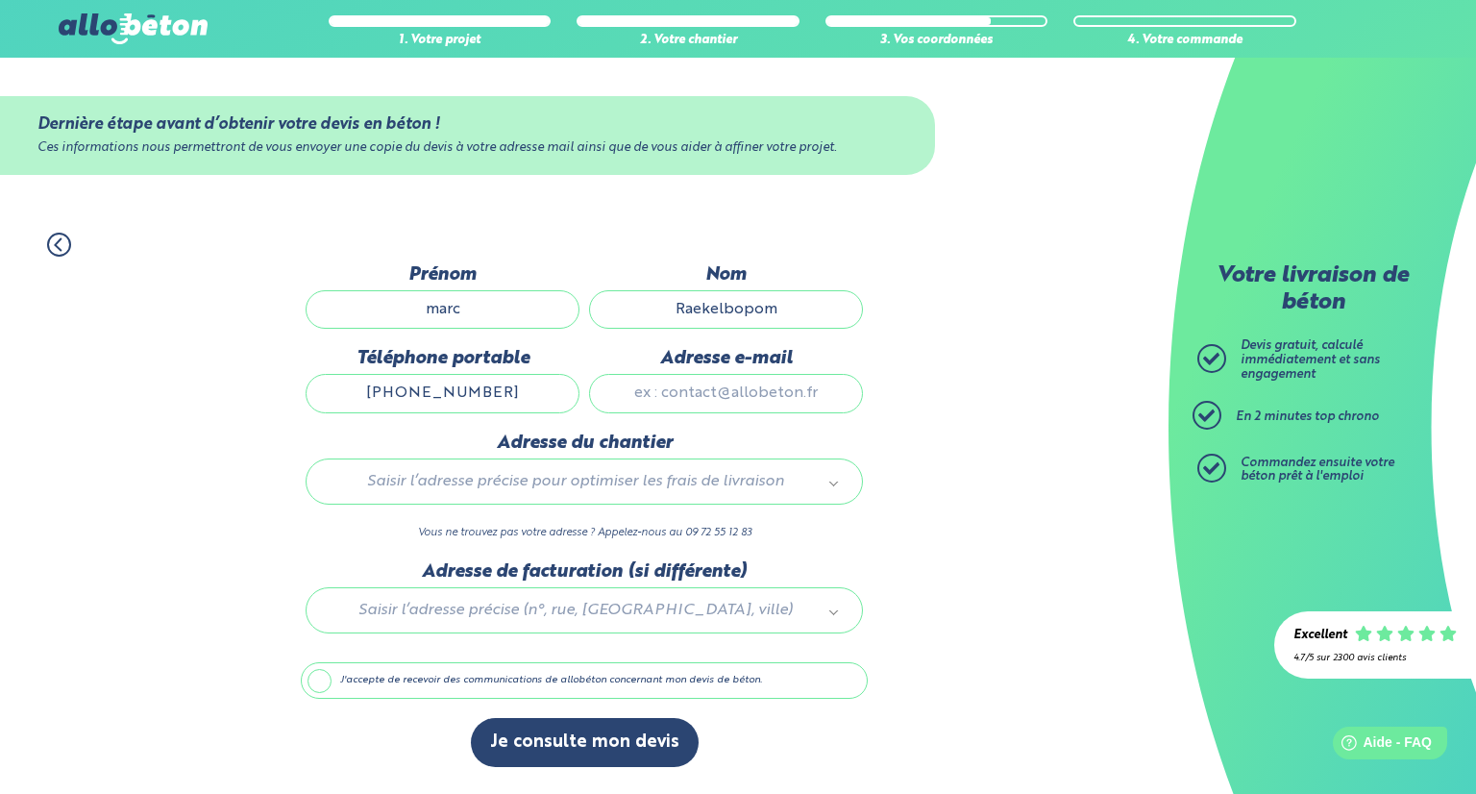
type input "+32485142456"
click at [707, 397] on input "Adresse e-mail" at bounding box center [726, 393] width 274 height 38
type input "marc_raekelboom@hotmail.com"
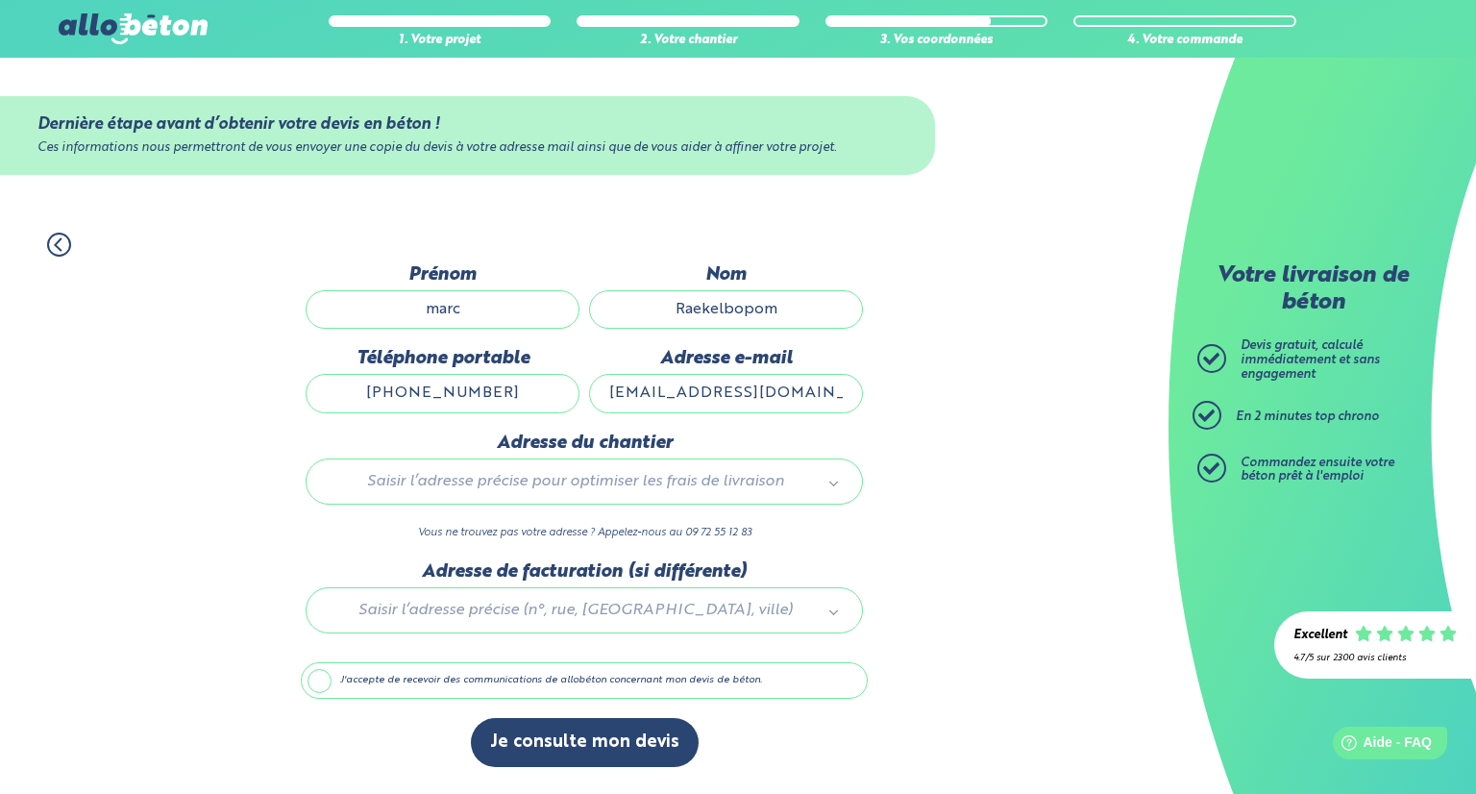
click at [435, 311] on input "marc" at bounding box center [443, 309] width 274 height 38
type input "Marc"
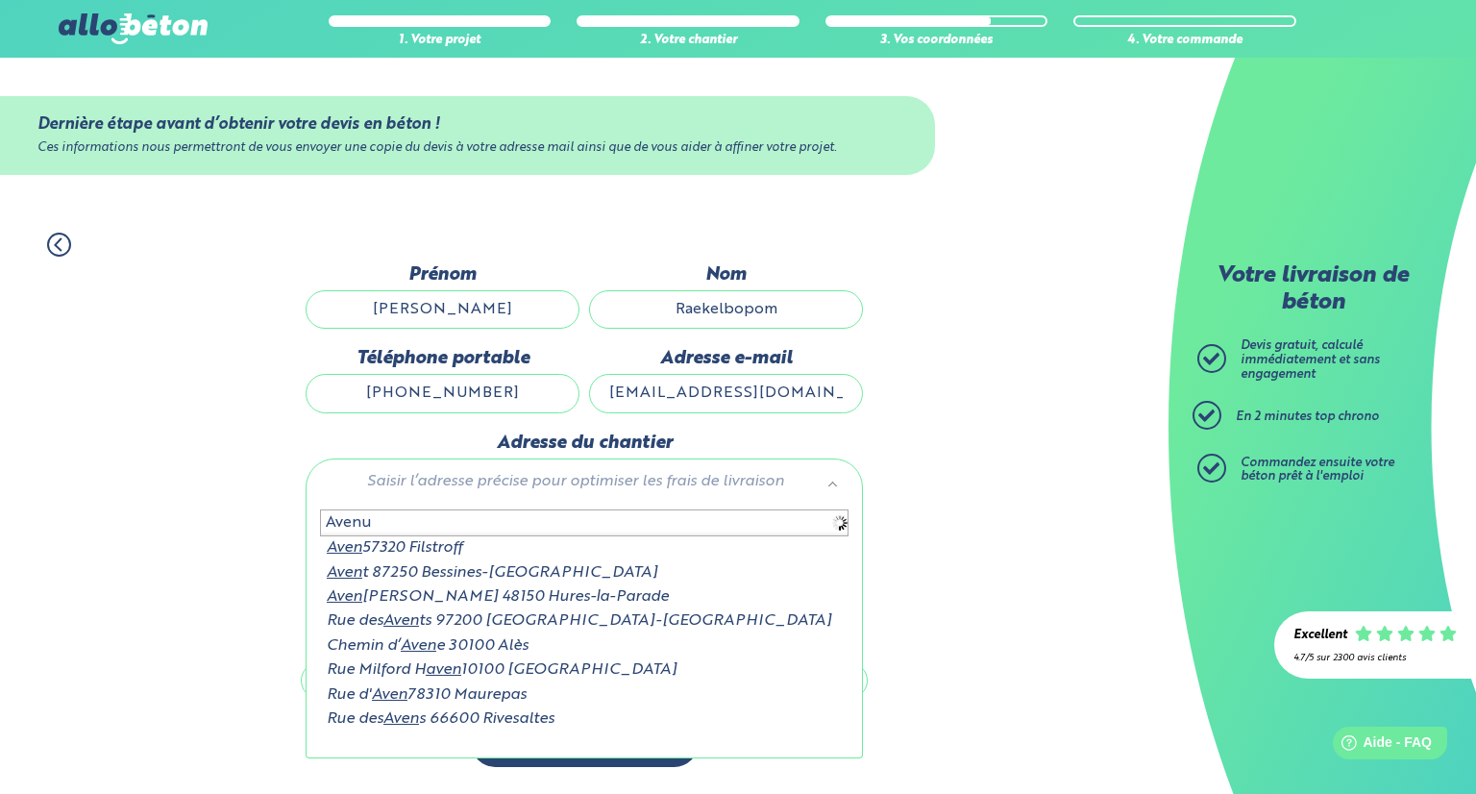
type input "Avenue"
